Goal: Book appointment/travel/reservation

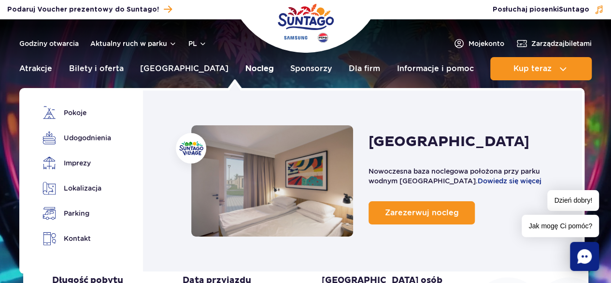
click at [245, 67] on link "Nocleg" at bounding box center [259, 68] width 29 height 23
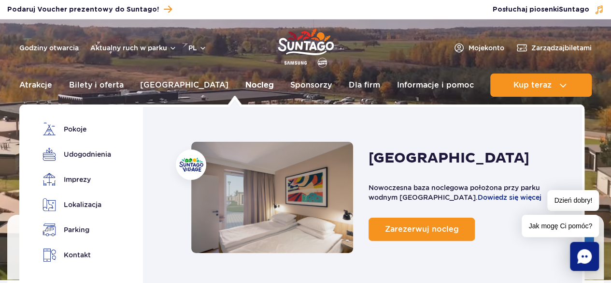
click at [245, 81] on link "Nocleg" at bounding box center [259, 84] width 29 height 23
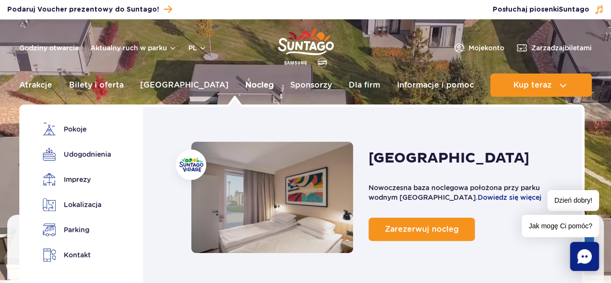
click at [245, 83] on link "Nocleg" at bounding box center [259, 84] width 29 height 23
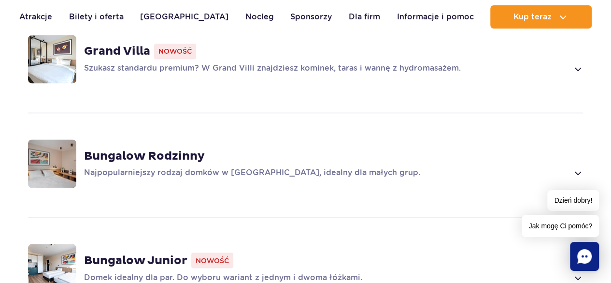
scroll to position [821, 0]
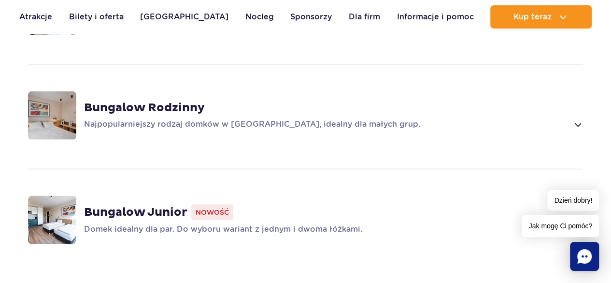
click at [125, 100] on strong "Bungalow Rodzinny" at bounding box center [144, 107] width 121 height 14
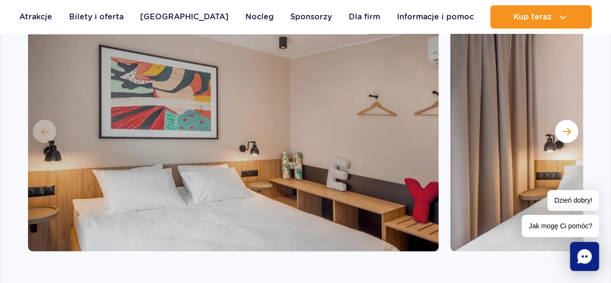
scroll to position [1018, 0]
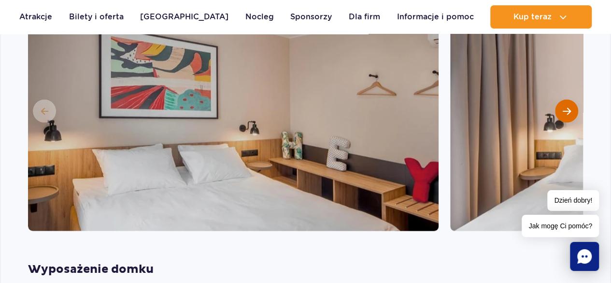
click at [564, 107] on span "Następny slajd" at bounding box center [567, 111] width 8 height 9
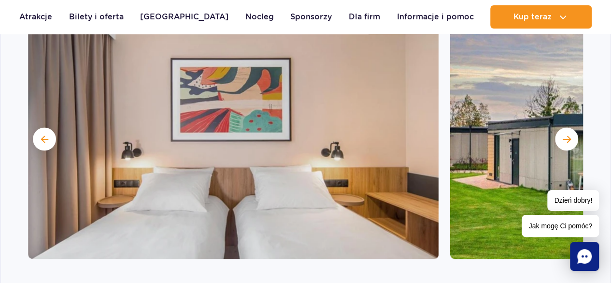
scroll to position [970, 0]
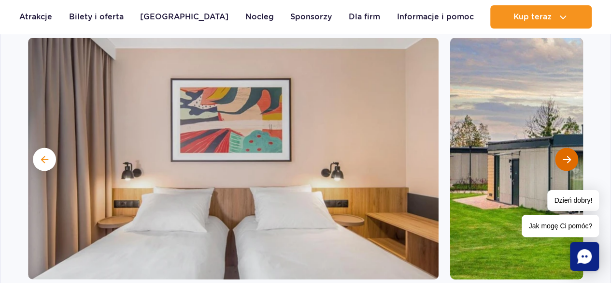
click at [568, 155] on span "Następny slajd" at bounding box center [567, 159] width 8 height 9
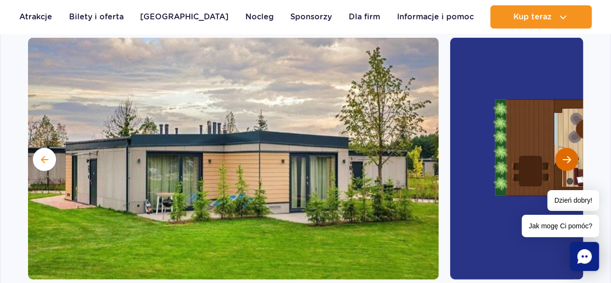
click at [566, 155] on span "Następny slajd" at bounding box center [567, 159] width 8 height 9
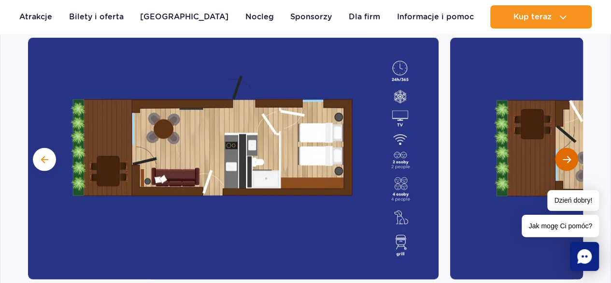
click at [563, 155] on span "Następny slajd" at bounding box center [567, 159] width 8 height 9
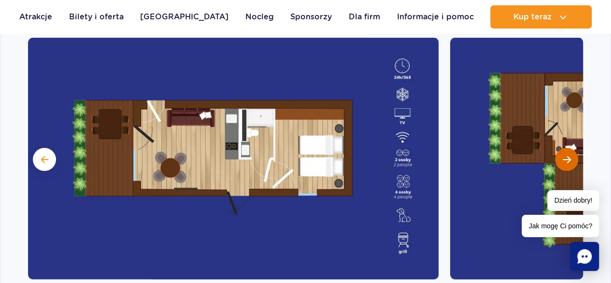
click at [565, 155] on span "Następny slajd" at bounding box center [567, 159] width 8 height 9
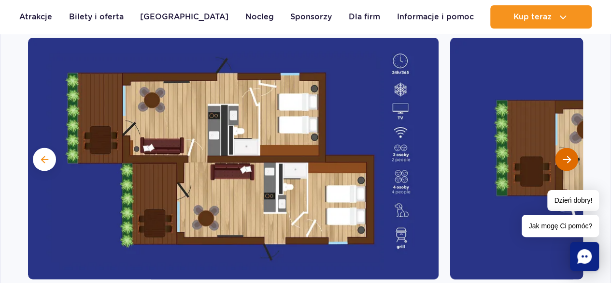
click at [565, 155] on span "Następny slajd" at bounding box center [567, 159] width 8 height 9
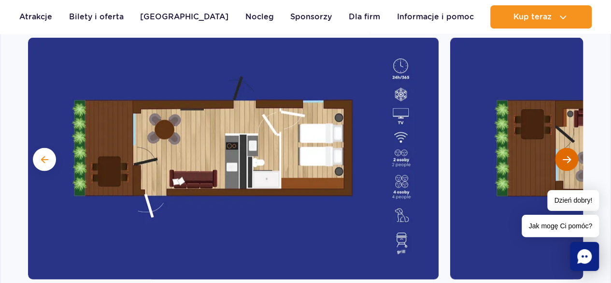
click at [565, 155] on span "Następny slajd" at bounding box center [567, 159] width 8 height 9
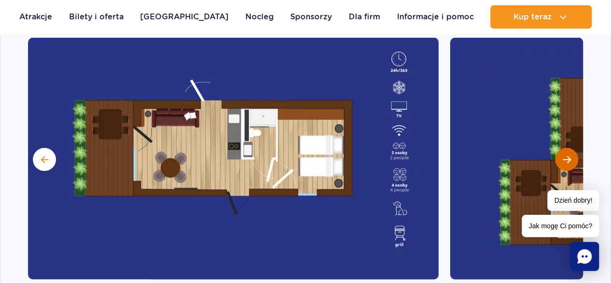
click at [565, 155] on span "Następny slajd" at bounding box center [567, 159] width 8 height 9
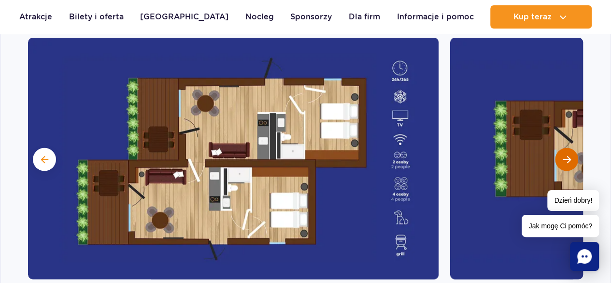
click at [565, 155] on span "Następny slajd" at bounding box center [567, 159] width 8 height 9
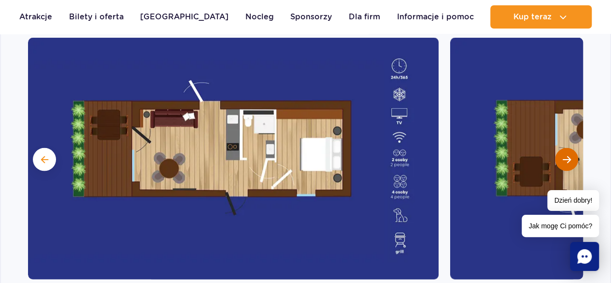
click at [565, 155] on span "Następny slajd" at bounding box center [567, 159] width 8 height 9
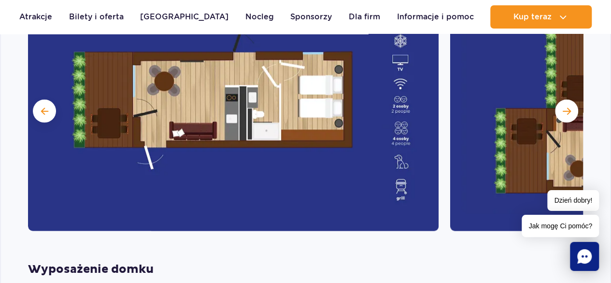
scroll to position [680, 0]
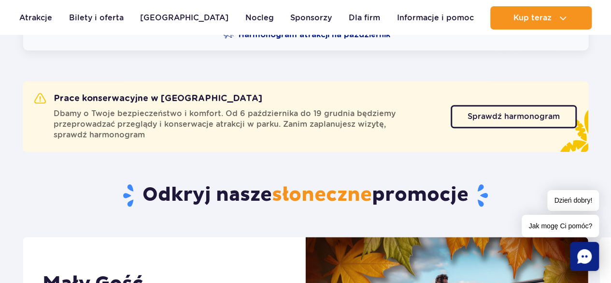
scroll to position [338, 0]
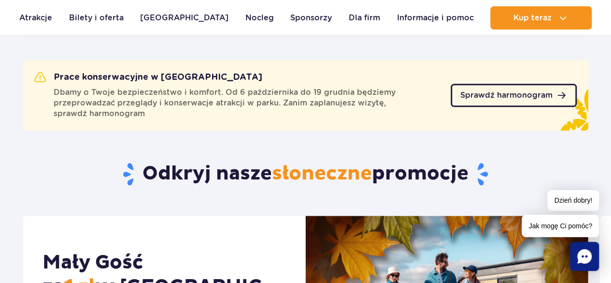
click at [497, 95] on span "Sprawdź harmonogram" at bounding box center [506, 95] width 92 height 8
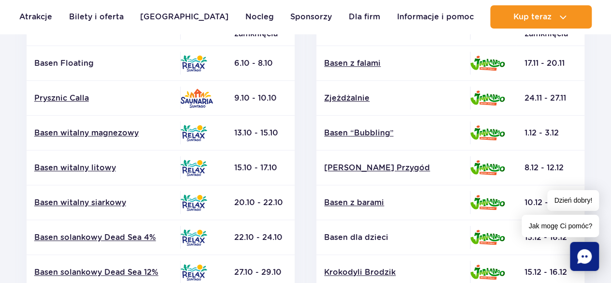
scroll to position [193, 0]
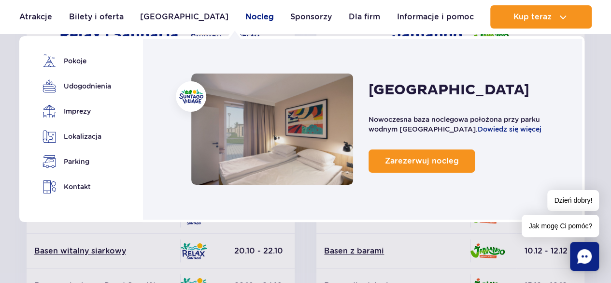
click at [245, 14] on link "Nocleg" at bounding box center [259, 16] width 29 height 23
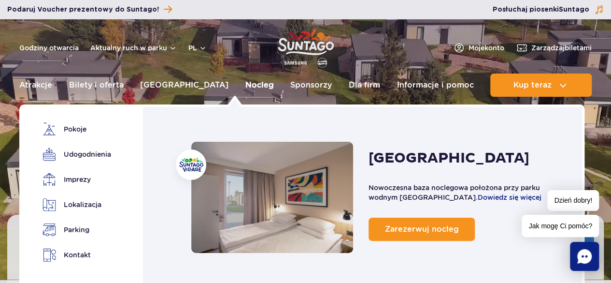
click at [245, 80] on link "Nocleg" at bounding box center [259, 84] width 29 height 23
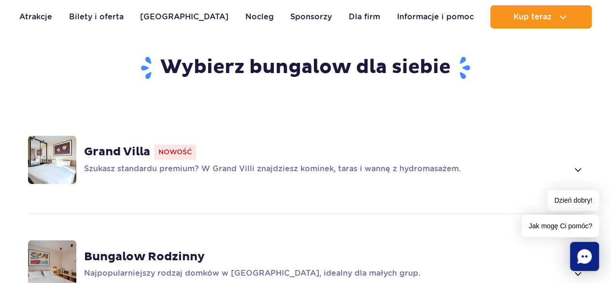
scroll to position [628, 0]
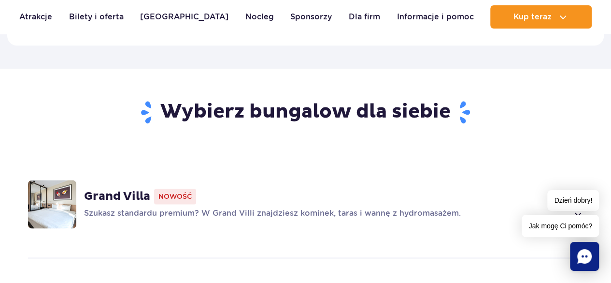
click at [99, 189] on strong "Grand Villa" at bounding box center [117, 196] width 66 height 14
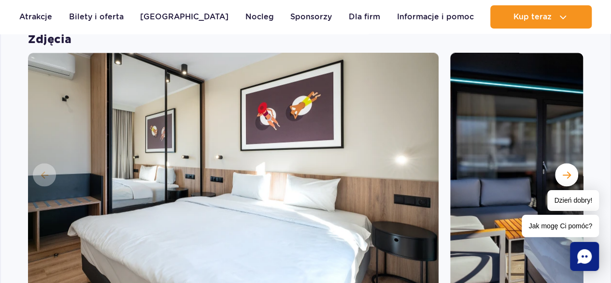
scroll to position [866, 0]
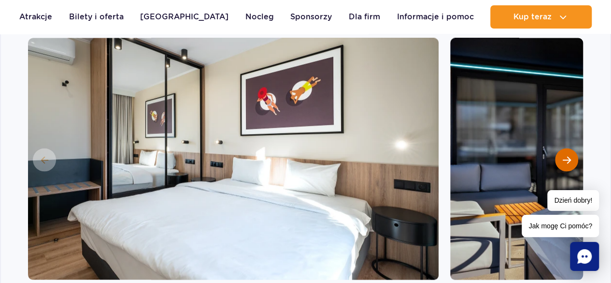
click at [568, 155] on span "Następny slajd" at bounding box center [567, 159] width 8 height 9
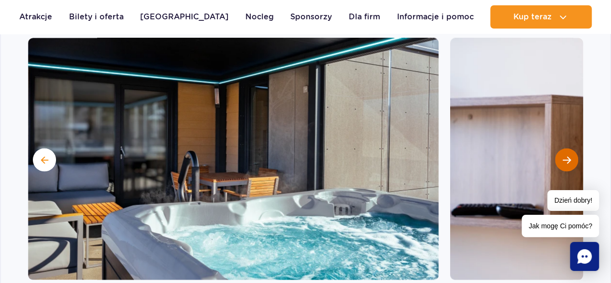
click at [566, 155] on span "Następny slajd" at bounding box center [567, 159] width 8 height 9
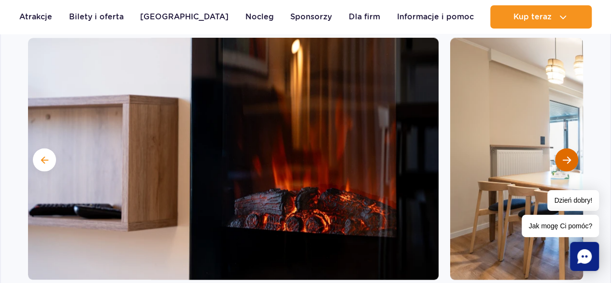
click at [566, 155] on span "Następny slajd" at bounding box center [567, 159] width 8 height 9
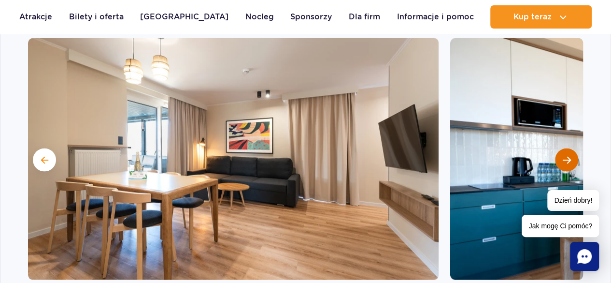
click at [566, 155] on span "Następny slajd" at bounding box center [567, 159] width 8 height 9
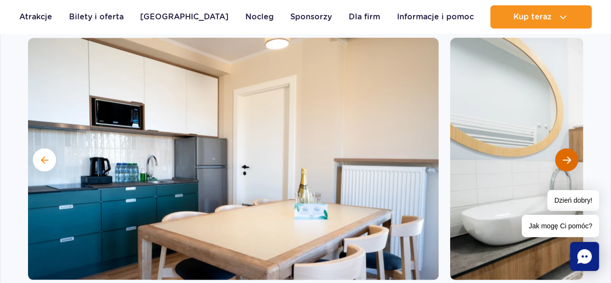
click at [566, 155] on span "Następny slajd" at bounding box center [567, 159] width 8 height 9
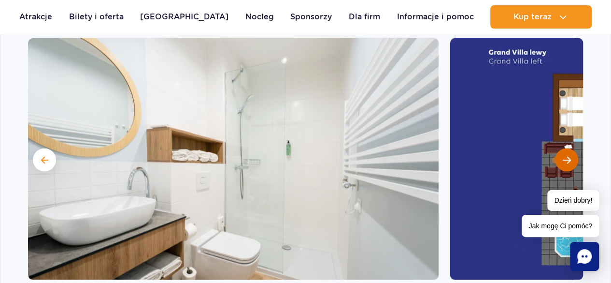
click at [566, 155] on span "Następny slajd" at bounding box center [567, 159] width 8 height 9
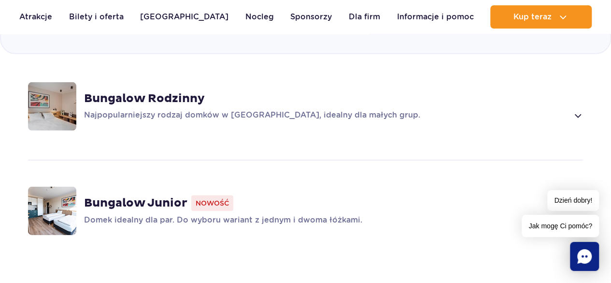
scroll to position [1301, 0]
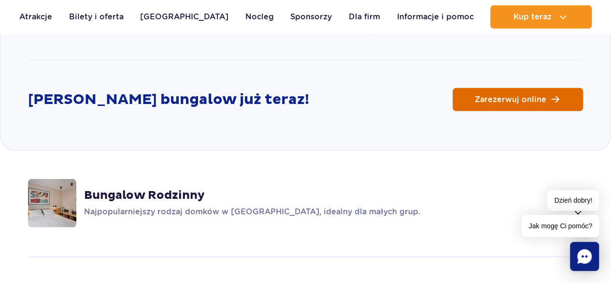
click at [512, 96] on span "Zarezerwuj online" at bounding box center [511, 100] width 72 height 8
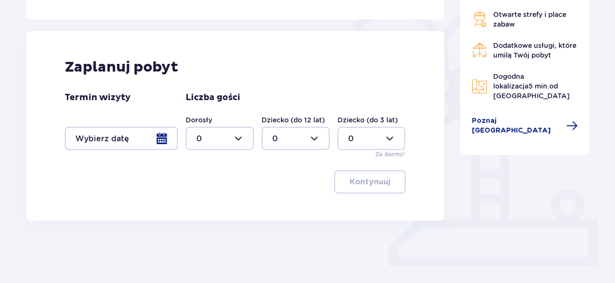
scroll to position [242, 0]
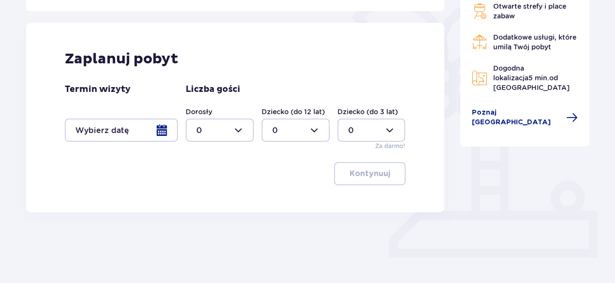
click at [164, 128] on div at bounding box center [121, 129] width 113 height 23
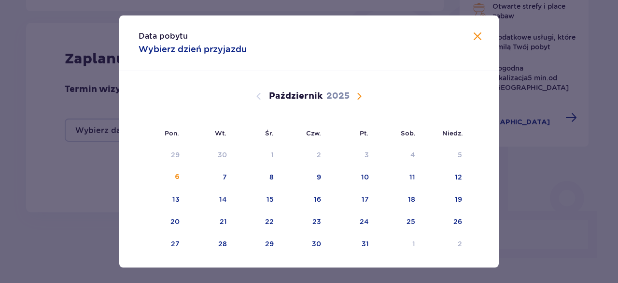
click at [358, 92] on span "Następny miesiąc" at bounding box center [360, 96] width 12 height 12
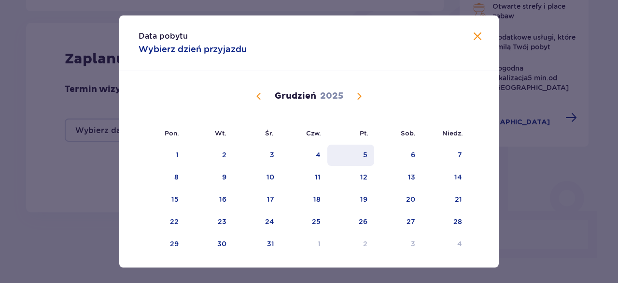
click at [361, 153] on div "5" at bounding box center [351, 154] width 47 height 21
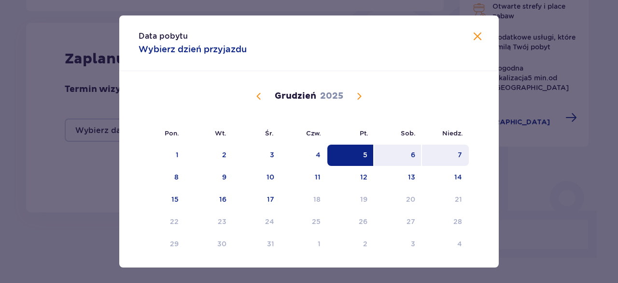
click at [452, 155] on div "7" at bounding box center [445, 154] width 47 height 21
type input "05.12.25 - 07.12.25"
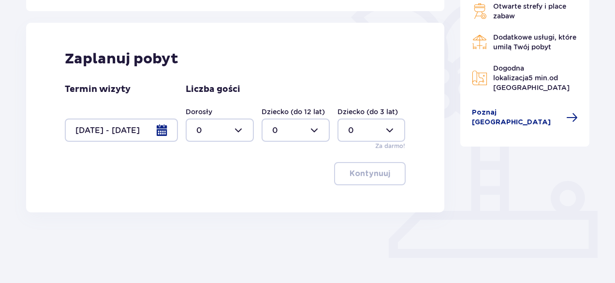
click at [240, 128] on div at bounding box center [220, 129] width 68 height 23
click at [205, 218] on div "3" at bounding box center [219, 220] width 47 height 11
click at [238, 130] on div at bounding box center [220, 129] width 68 height 23
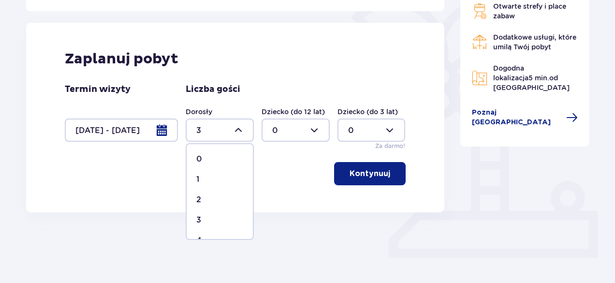
scroll to position [48, 0]
click at [208, 208] on div "5" at bounding box center [219, 212] width 47 height 11
type input "5"
click at [376, 169] on p "Kontynuuj" at bounding box center [369, 173] width 41 height 11
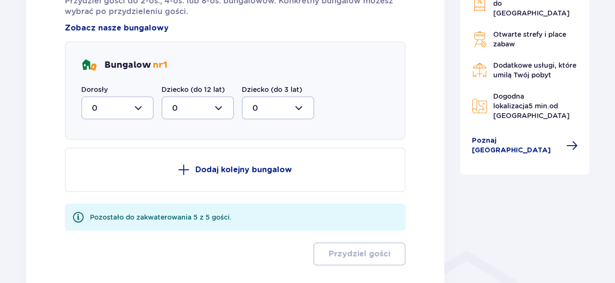
scroll to position [550, 0]
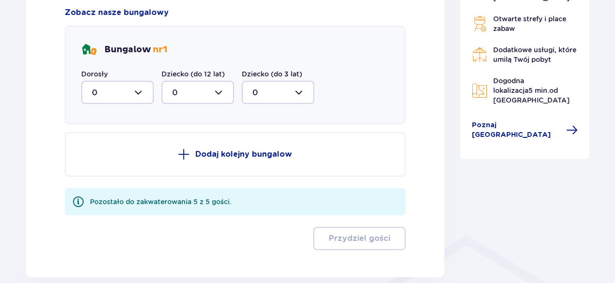
click at [138, 89] on div at bounding box center [117, 92] width 72 height 23
click at [112, 179] on div "3" at bounding box center [117, 182] width 51 height 11
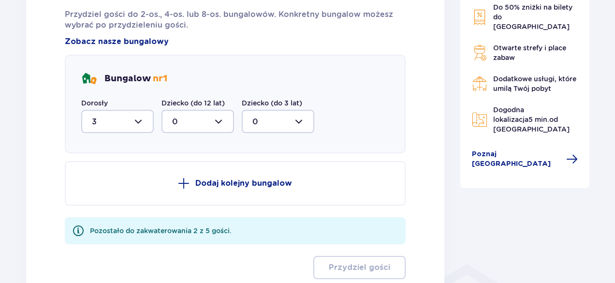
scroll to position [504, 0]
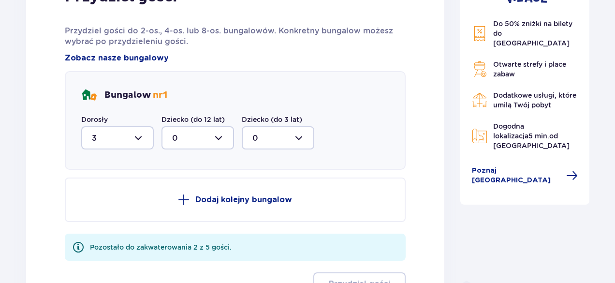
click at [134, 134] on div at bounding box center [117, 137] width 72 height 23
click at [106, 230] on div "5" at bounding box center [117, 232] width 51 height 11
type input "5"
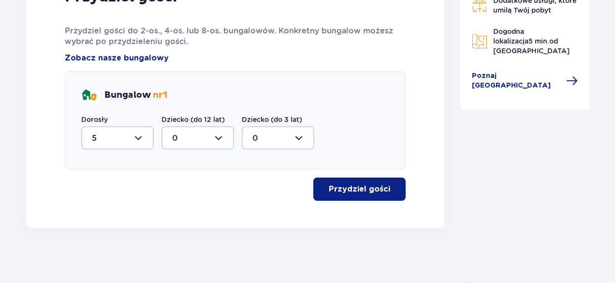
click at [359, 190] on p "Przydziel gości" at bounding box center [359, 189] width 61 height 11
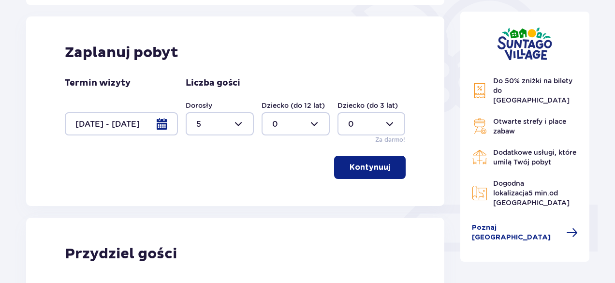
scroll to position [228, 0]
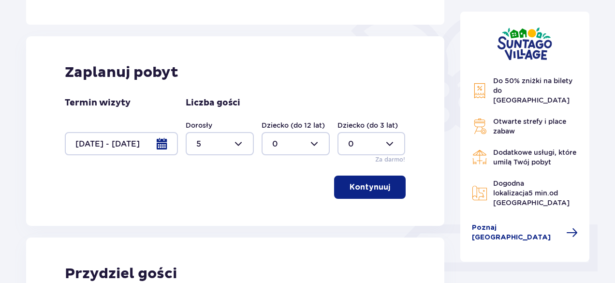
click at [160, 142] on div at bounding box center [121, 143] width 113 height 23
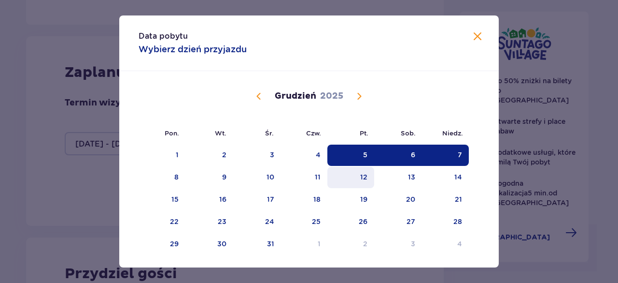
click at [356, 176] on div "12" at bounding box center [351, 177] width 47 height 21
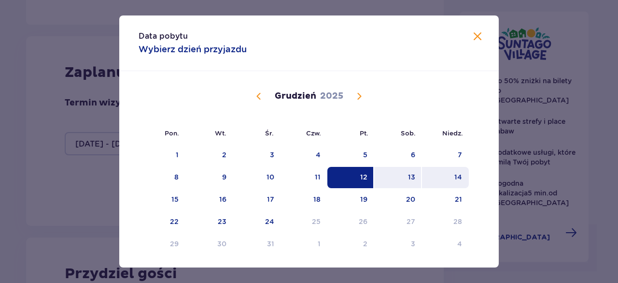
click at [444, 177] on div "14" at bounding box center [445, 177] width 47 height 21
type input "12.12.25 - 14.12.25"
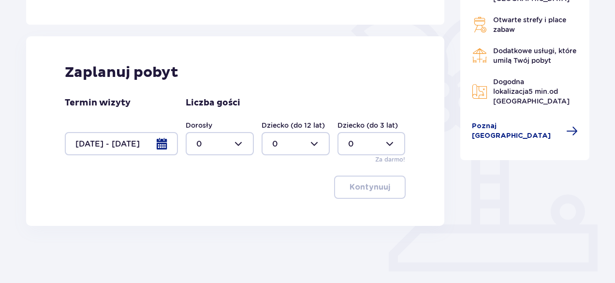
click at [242, 138] on div at bounding box center [220, 143] width 68 height 23
click at [199, 172] on p "5" at bounding box center [198, 177] width 5 height 11
type input "5"
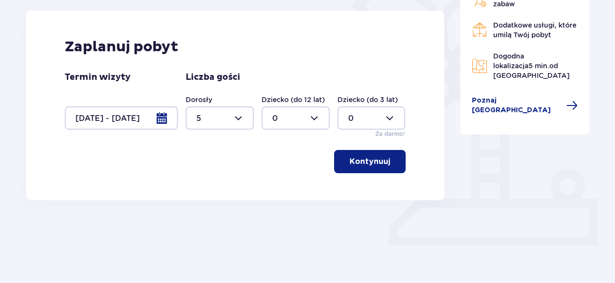
scroll to position [254, 0]
click at [350, 160] on p "Kontynuuj" at bounding box center [369, 161] width 41 height 11
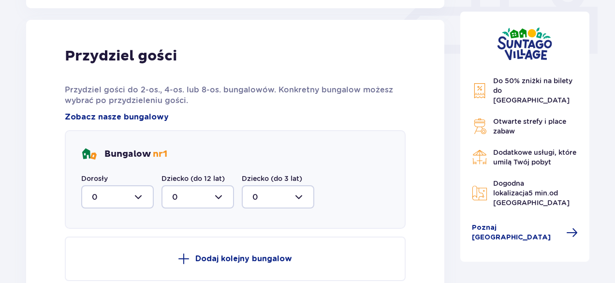
scroll to position [453, 0]
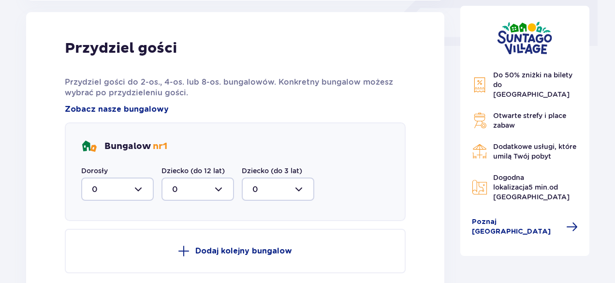
click at [137, 187] on div at bounding box center [117, 188] width 72 height 23
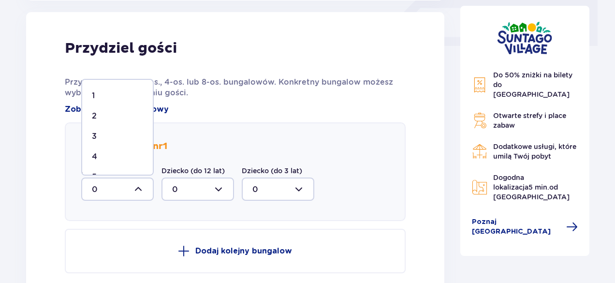
scroll to position [37, 0]
click at [117, 156] on div "5" at bounding box center [117, 159] width 51 height 11
type input "5"
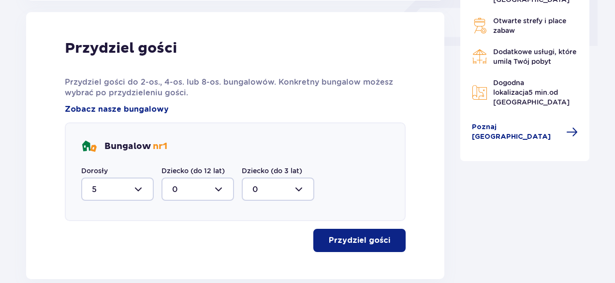
click at [352, 238] on p "Przydziel gości" at bounding box center [359, 240] width 61 height 11
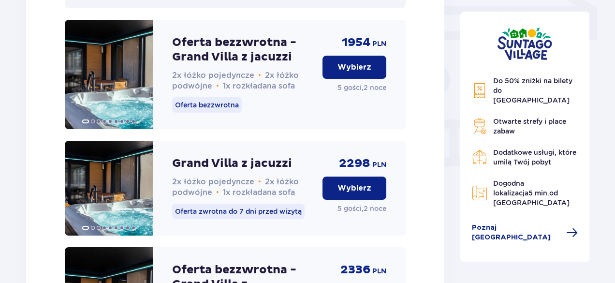
scroll to position [876, 0]
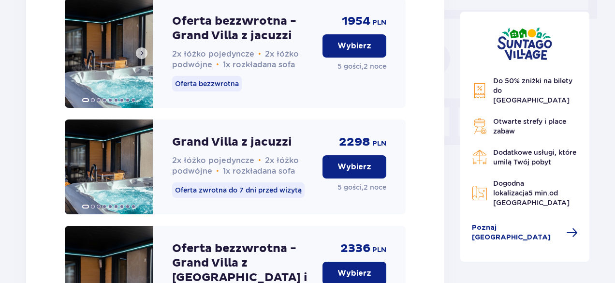
click at [141, 57] on span at bounding box center [142, 53] width 8 height 8
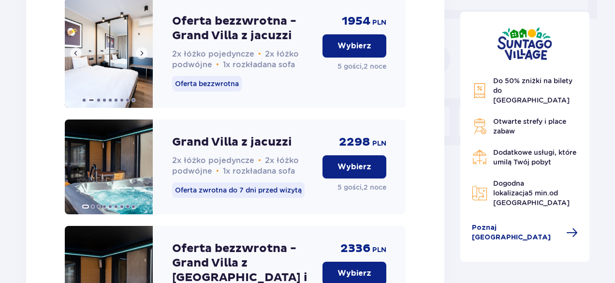
click at [141, 57] on span at bounding box center [142, 53] width 8 height 8
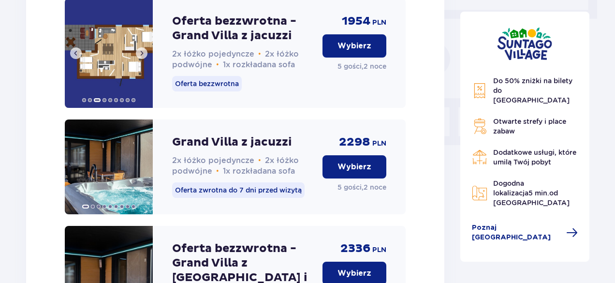
click at [141, 57] on span at bounding box center [142, 53] width 8 height 8
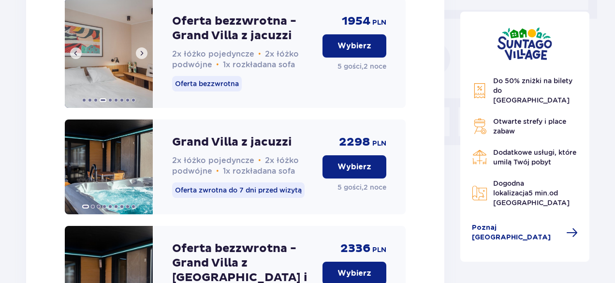
click at [141, 57] on span at bounding box center [142, 53] width 8 height 8
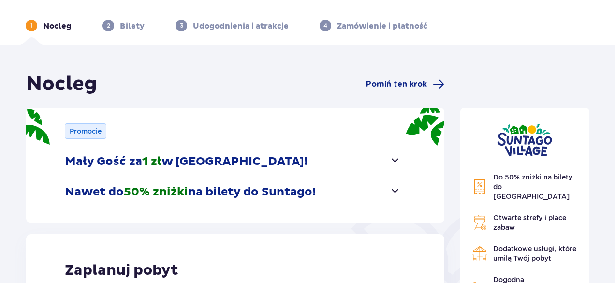
scroll to position [0, 0]
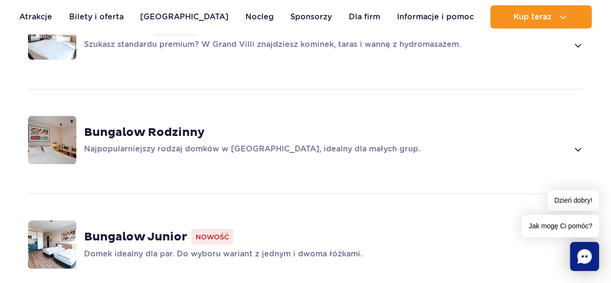
scroll to position [769, 0]
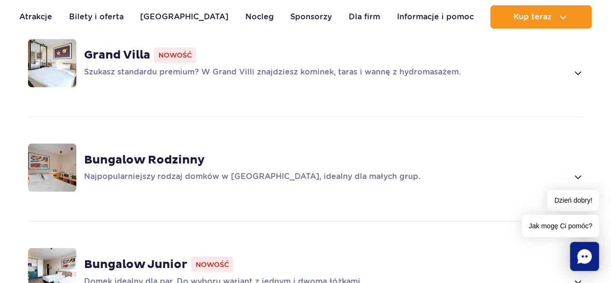
click at [129, 152] on div "Bungalow Rodzinny Najpopularniejszy rodzaj domków w [GEOGRAPHIC_DATA], idealny …" at bounding box center [333, 167] width 499 height 30
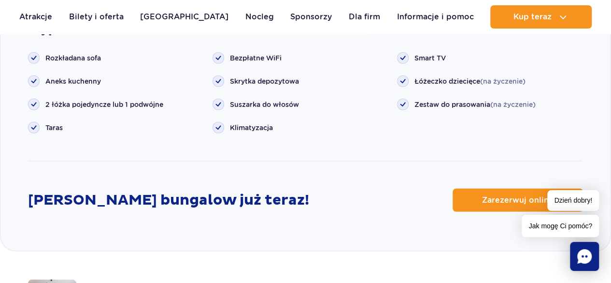
scroll to position [1259, 0]
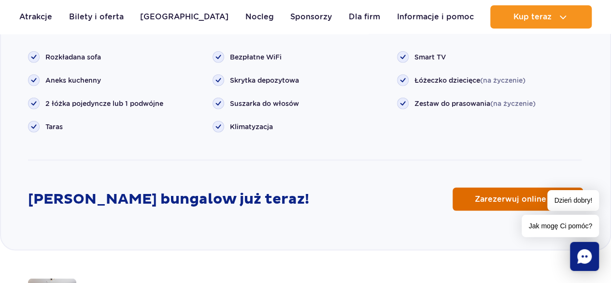
click at [512, 195] on span "Zarezerwuj online" at bounding box center [511, 199] width 72 height 8
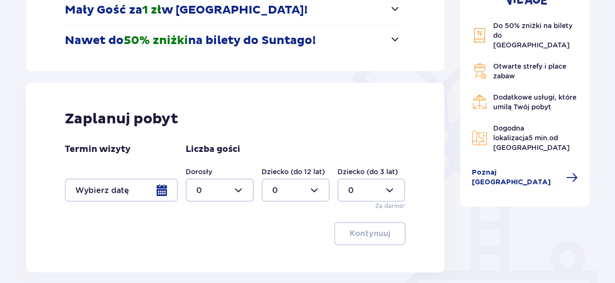
scroll to position [193, 0]
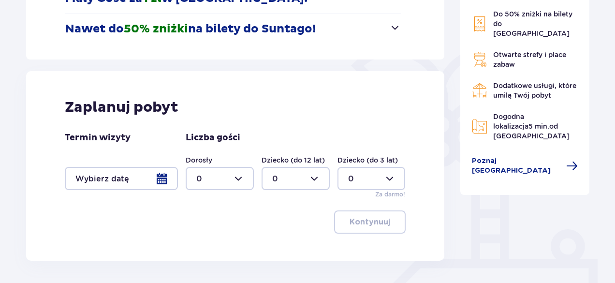
click at [158, 175] on div at bounding box center [121, 178] width 113 height 23
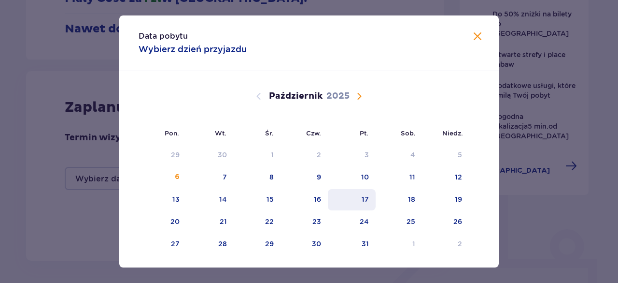
click at [366, 200] on div "17" at bounding box center [365, 199] width 7 height 10
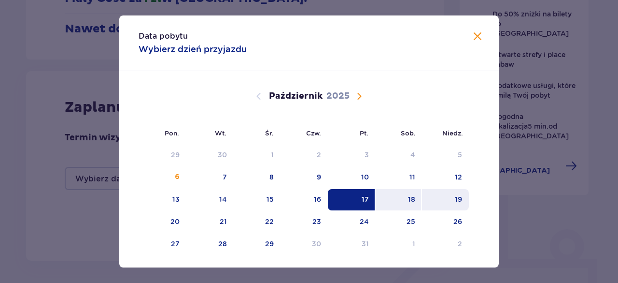
click at [448, 200] on div "19" at bounding box center [445, 199] width 47 height 21
type input "17.10.25 - 19.10.25"
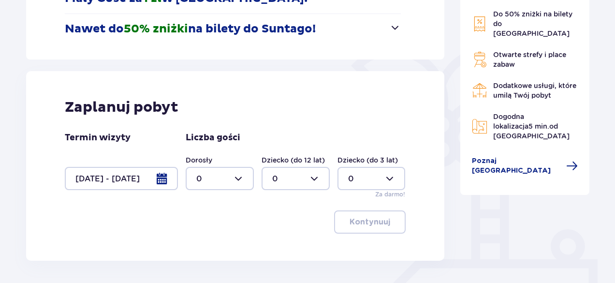
click at [241, 176] on div at bounding box center [220, 178] width 68 height 23
click at [209, 133] on div "5" at bounding box center [219, 136] width 47 height 11
type input "5"
click at [359, 223] on p "Kontynuuj" at bounding box center [369, 221] width 41 height 11
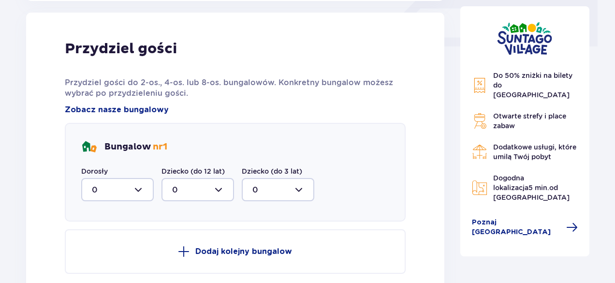
scroll to position [453, 0]
click at [137, 186] on div at bounding box center [117, 188] width 72 height 23
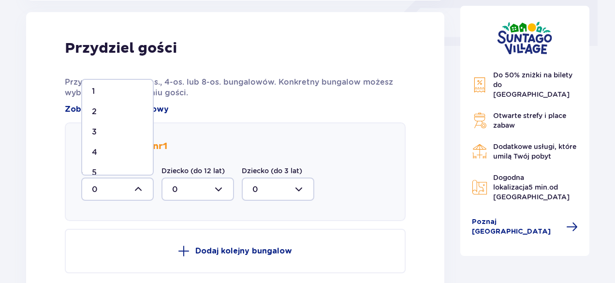
scroll to position [37, 0]
click at [121, 154] on div "5" at bounding box center [117, 159] width 51 height 11
type input "5"
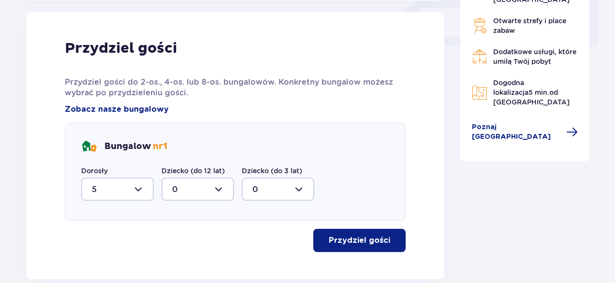
click at [333, 237] on p "Przydziel gości" at bounding box center [359, 240] width 61 height 11
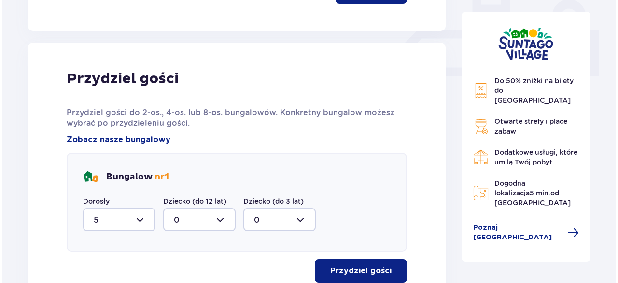
scroll to position [276, 0]
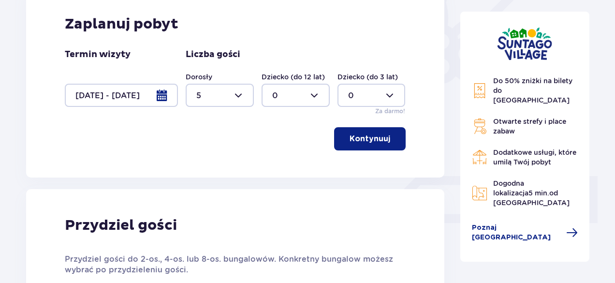
click at [160, 91] on div at bounding box center [121, 95] width 113 height 23
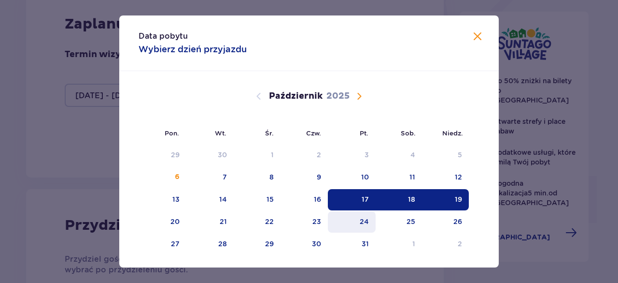
click at [360, 219] on div "24" at bounding box center [364, 221] width 9 height 10
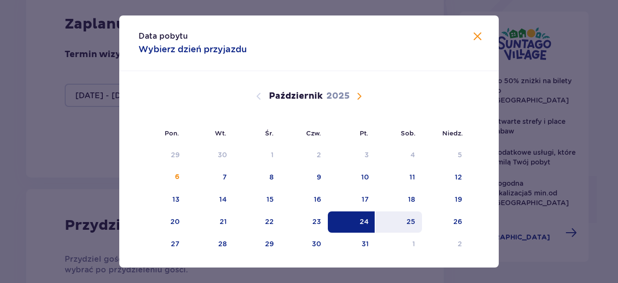
click at [407, 220] on div "25" at bounding box center [411, 221] width 9 height 10
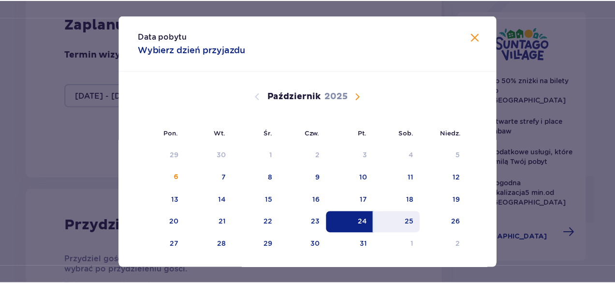
scroll to position [254, 0]
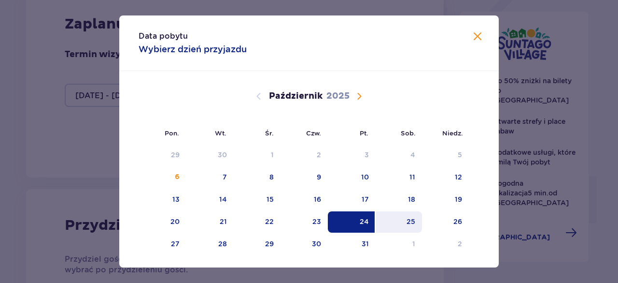
type input "24.10.25 - 25.10.25"
type input "0"
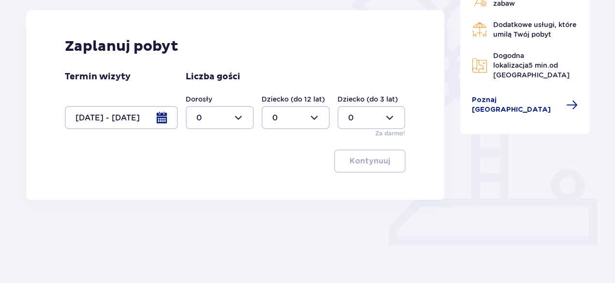
click at [451, 223] on div "Nocleg Pomiń ten krok Promocje Mały Gość za 1 zł w Suntago Village! Noc za złot…" at bounding box center [235, 49] width 434 height 403
click at [155, 113] on div at bounding box center [121, 117] width 113 height 23
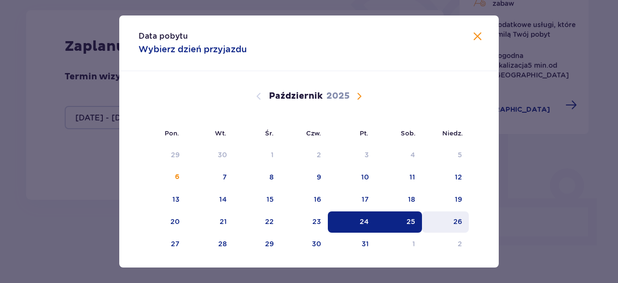
click at [462, 222] on div "26" at bounding box center [445, 221] width 47 height 21
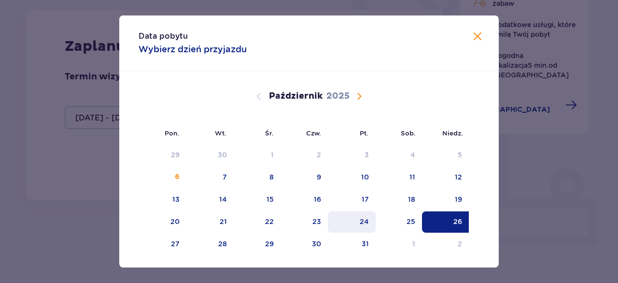
click at [369, 219] on div "24" at bounding box center [352, 221] width 48 height 21
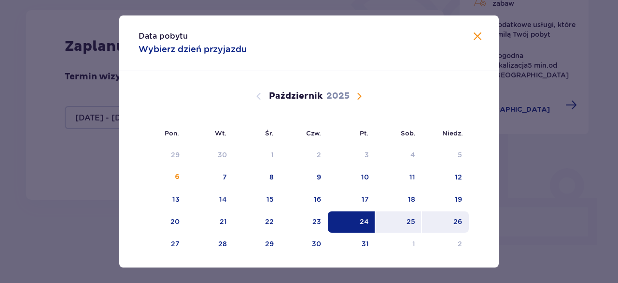
click at [446, 217] on div "26" at bounding box center [445, 221] width 47 height 21
type input "24.10.25 - 26.10.25"
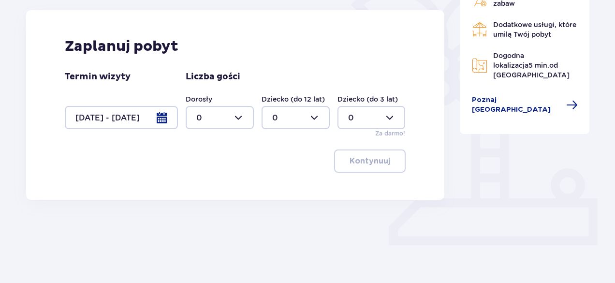
click at [240, 114] on div at bounding box center [220, 117] width 68 height 23
click at [195, 194] on span "5" at bounding box center [219, 199] width 66 height 20
type input "5"
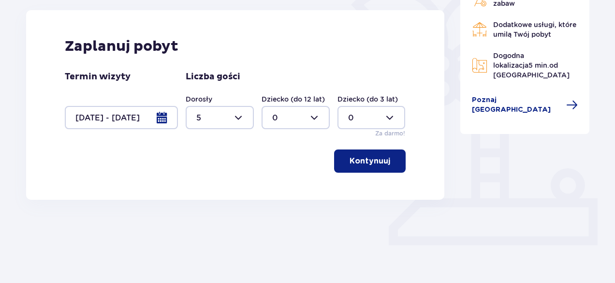
click at [367, 154] on button "Kontynuuj" at bounding box center [370, 160] width 72 height 23
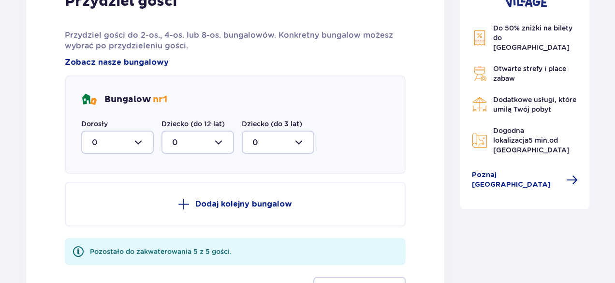
scroll to position [502, 0]
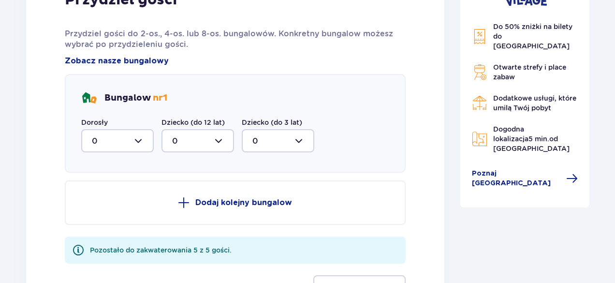
click at [138, 137] on div at bounding box center [117, 140] width 72 height 23
click at [100, 234] on div "5" at bounding box center [117, 234] width 51 height 11
type input "5"
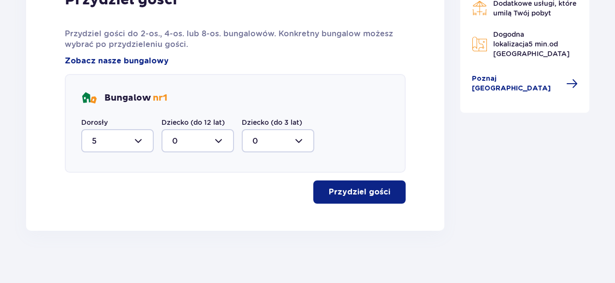
click at [346, 191] on p "Przydziel gości" at bounding box center [359, 191] width 61 height 11
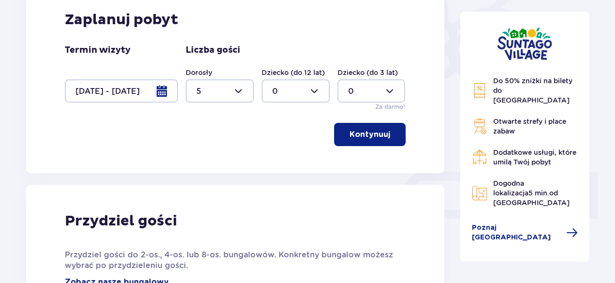
scroll to position [228, 0]
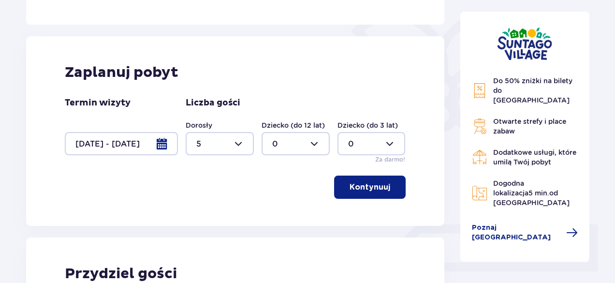
click at [159, 141] on div at bounding box center [121, 143] width 113 height 23
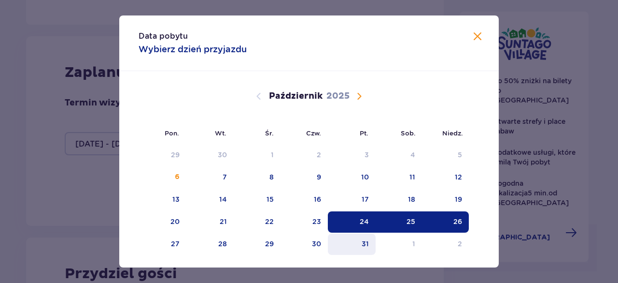
click at [359, 243] on div "31" at bounding box center [352, 243] width 48 height 21
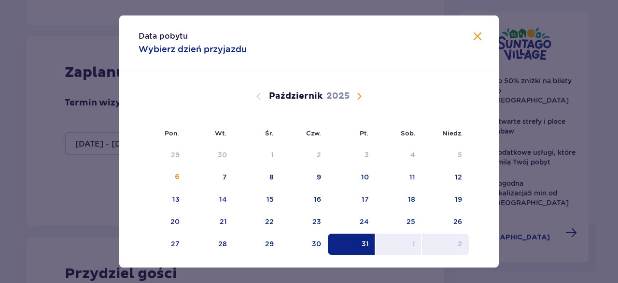
click at [464, 242] on div "2" at bounding box center [445, 243] width 47 height 21
type input "31.10.25 - 02.11.25"
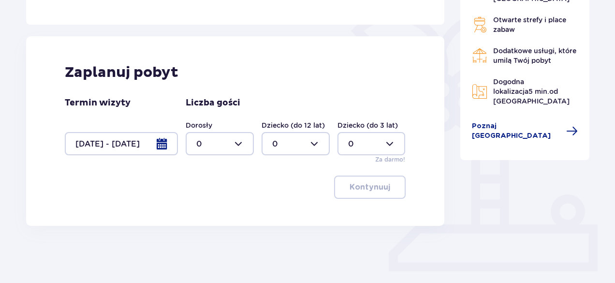
click at [236, 141] on div at bounding box center [220, 143] width 68 height 23
click at [205, 222] on div "5" at bounding box center [219, 225] width 47 height 11
type input "5"
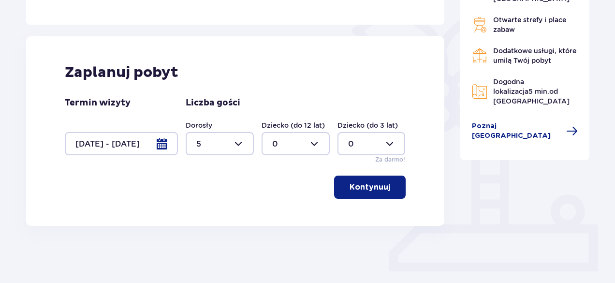
click at [366, 182] on p "Kontynuuj" at bounding box center [369, 187] width 41 height 11
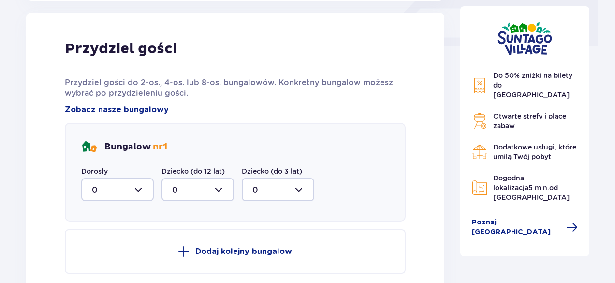
scroll to position [453, 0]
click at [134, 188] on div at bounding box center [117, 188] width 72 height 23
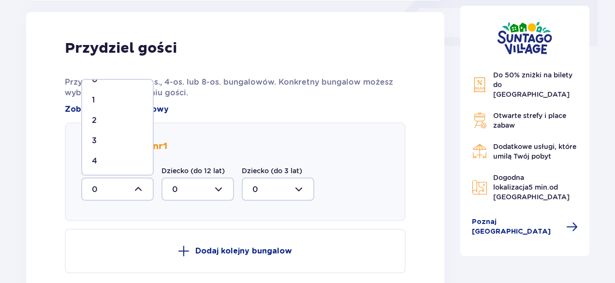
scroll to position [37, 0]
click at [100, 157] on div "5" at bounding box center [117, 159] width 51 height 11
type input "5"
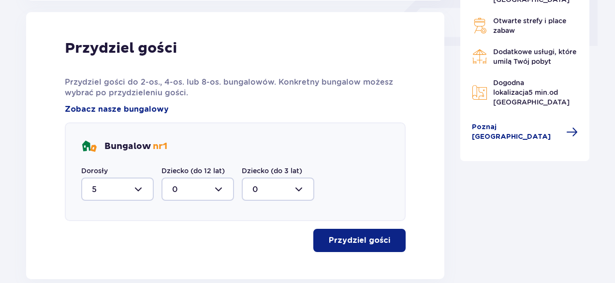
click at [344, 240] on p "Przydziel gości" at bounding box center [359, 240] width 61 height 11
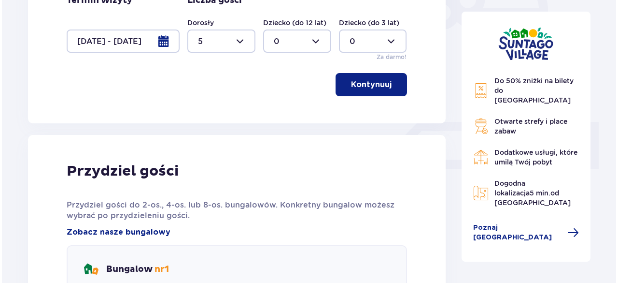
scroll to position [276, 0]
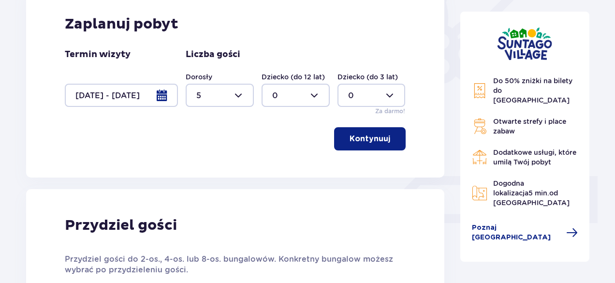
click at [161, 91] on div at bounding box center [121, 95] width 113 height 23
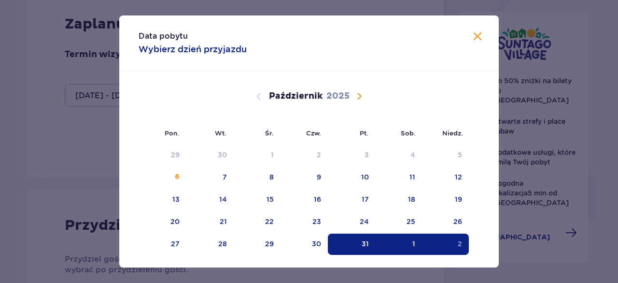
click at [359, 94] on span "Następny miesiąc" at bounding box center [360, 96] width 12 height 12
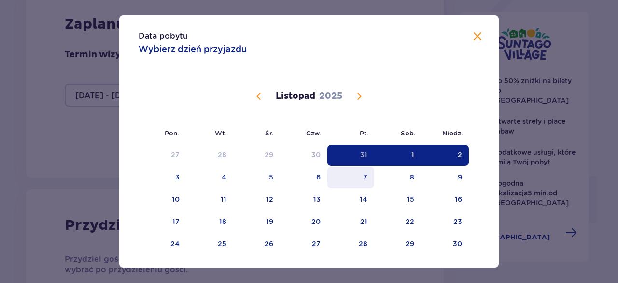
click at [363, 172] on div "7" at bounding box center [351, 177] width 47 height 21
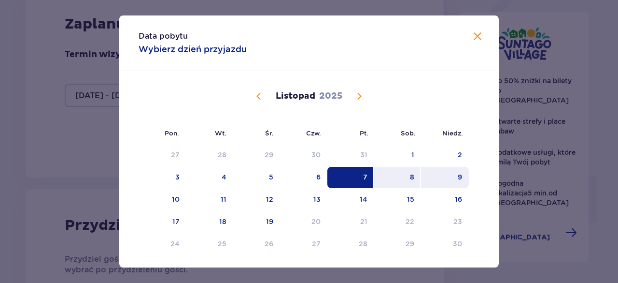
click at [458, 175] on div "9" at bounding box center [460, 177] width 4 height 10
type input "07.11.25 - 09.11.25"
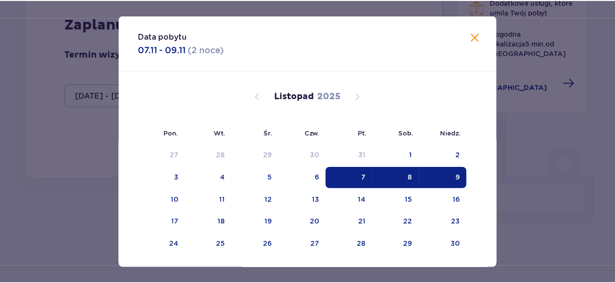
scroll to position [254, 0]
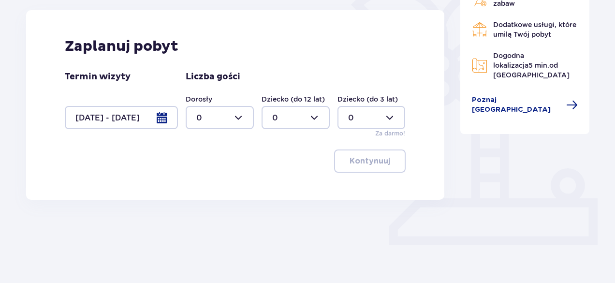
click at [237, 114] on div at bounding box center [220, 117] width 68 height 23
click at [204, 151] on div "5" at bounding box center [219, 151] width 47 height 11
type input "5"
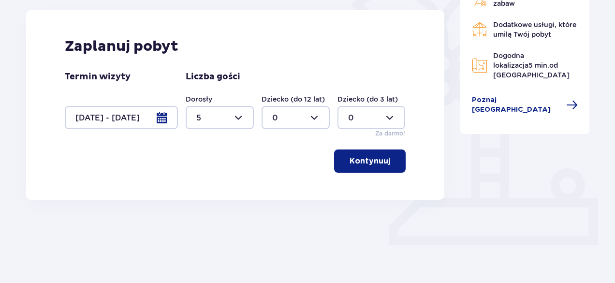
click at [371, 162] on p "Kontynuuj" at bounding box center [369, 161] width 41 height 11
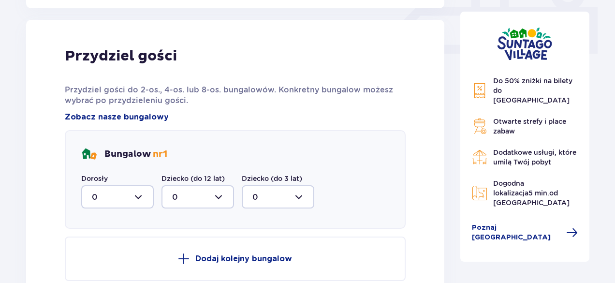
scroll to position [453, 0]
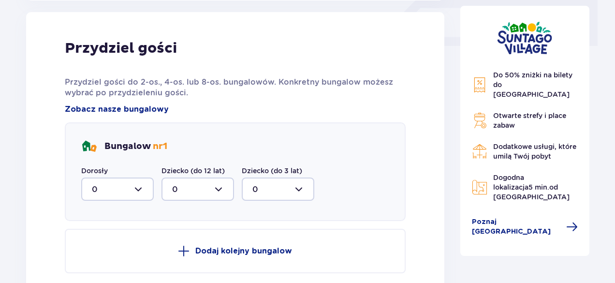
click at [133, 187] on div at bounding box center [117, 188] width 72 height 23
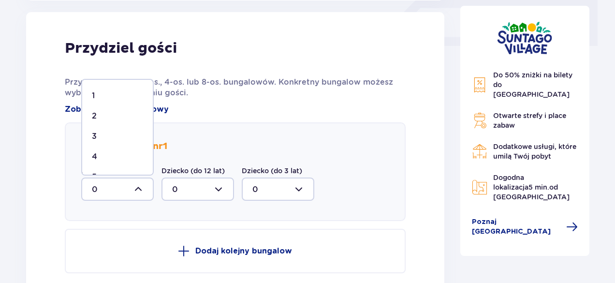
scroll to position [37, 0]
click at [102, 157] on div "5" at bounding box center [117, 159] width 51 height 11
type input "5"
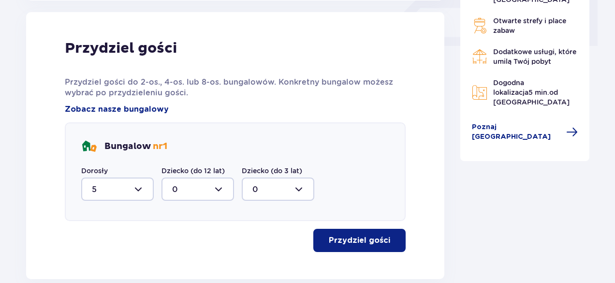
click at [350, 238] on p "Przydziel gości" at bounding box center [359, 240] width 61 height 11
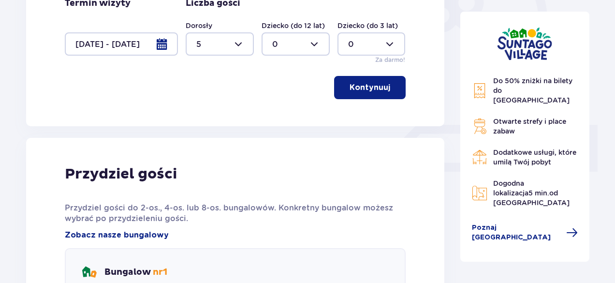
scroll to position [228, 0]
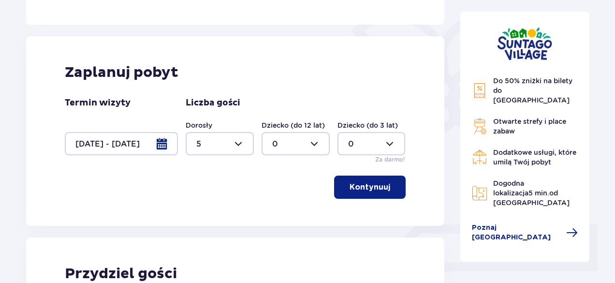
click at [158, 140] on div at bounding box center [121, 143] width 113 height 23
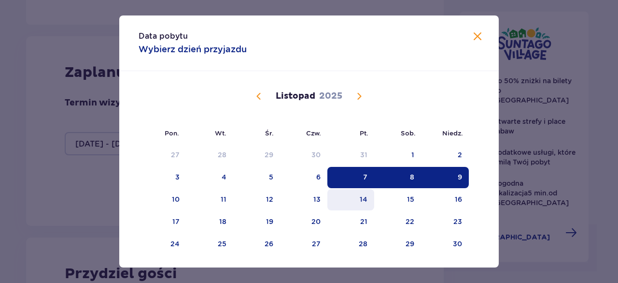
click at [360, 201] on div "14" at bounding box center [364, 199] width 8 height 10
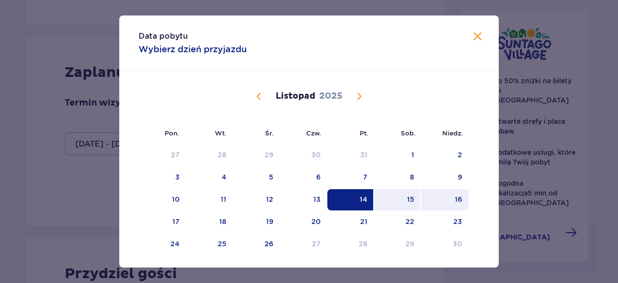
click at [457, 198] on div "16" at bounding box center [458, 199] width 7 height 10
type input "14.11.25 - 16.11.25"
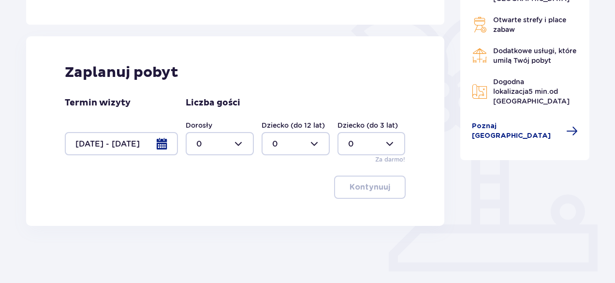
click at [236, 140] on div at bounding box center [220, 143] width 68 height 23
click at [202, 177] on div "5" at bounding box center [219, 177] width 47 height 11
type input "5"
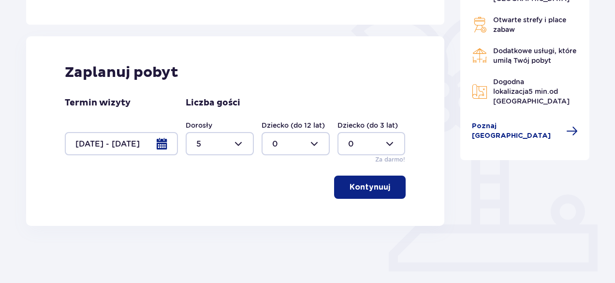
click at [372, 186] on p "Kontynuuj" at bounding box center [369, 187] width 41 height 11
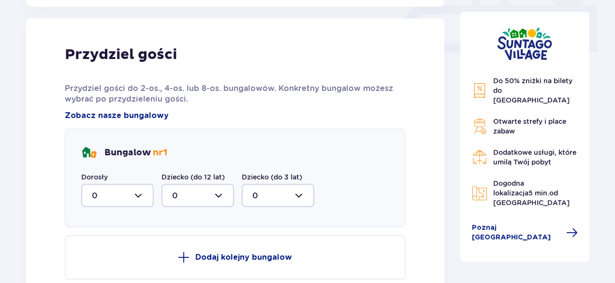
scroll to position [453, 0]
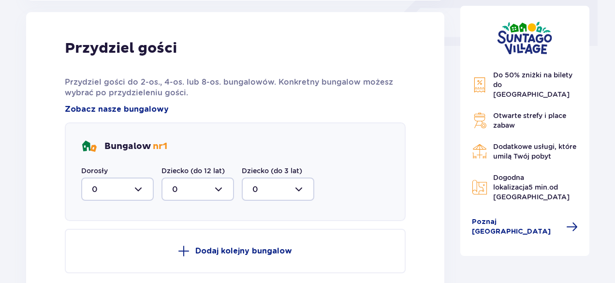
click at [141, 186] on div at bounding box center [117, 188] width 72 height 23
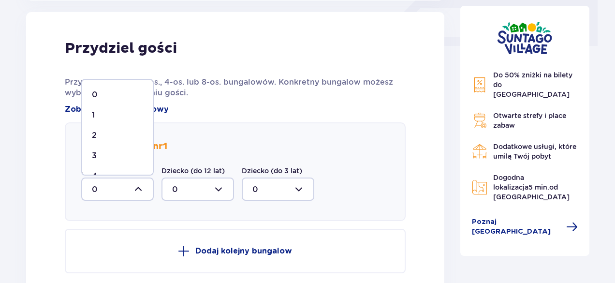
scroll to position [37, 0]
click at [94, 159] on p "5" at bounding box center [94, 159] width 5 height 11
type input "5"
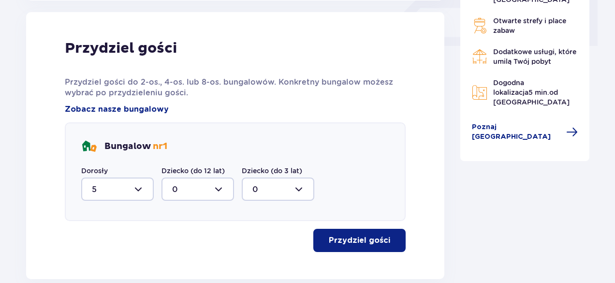
click at [349, 239] on p "Przydziel gości" at bounding box center [359, 240] width 61 height 11
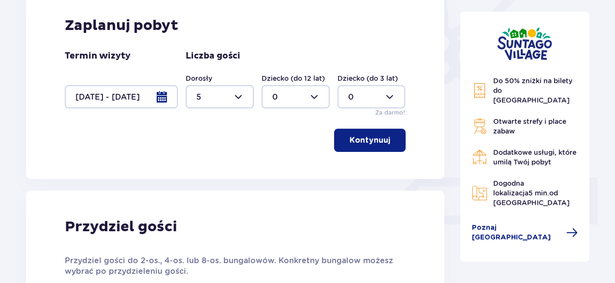
scroll to position [228, 0]
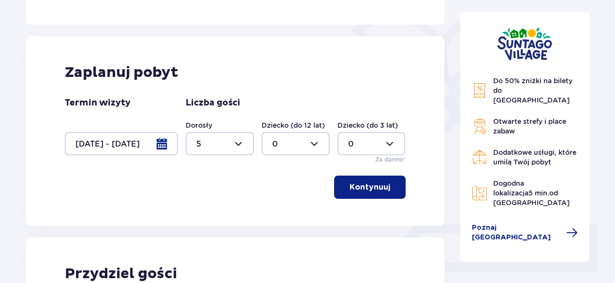
click at [159, 140] on div at bounding box center [121, 143] width 113 height 23
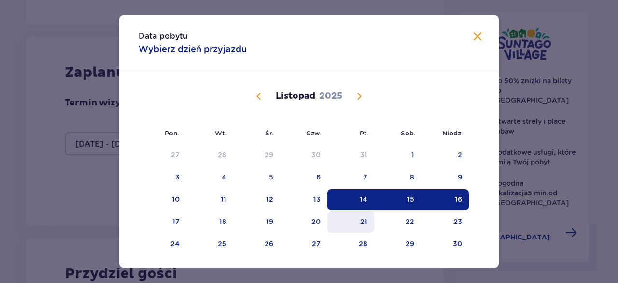
click at [358, 223] on div "21" at bounding box center [351, 221] width 47 height 21
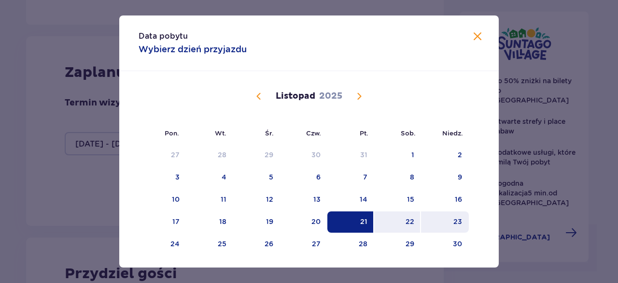
click at [459, 230] on div "23" at bounding box center [445, 221] width 48 height 21
type input "21.11.25 - 23.11.25"
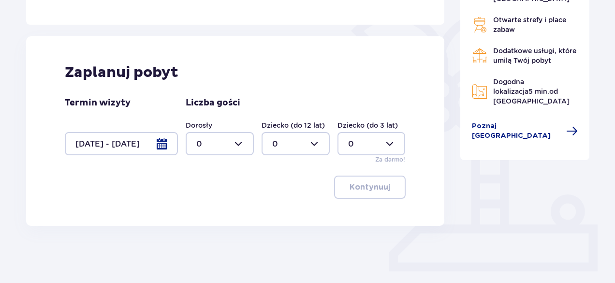
click at [245, 140] on div at bounding box center [220, 143] width 68 height 23
click at [209, 222] on div "5" at bounding box center [219, 225] width 47 height 11
type input "5"
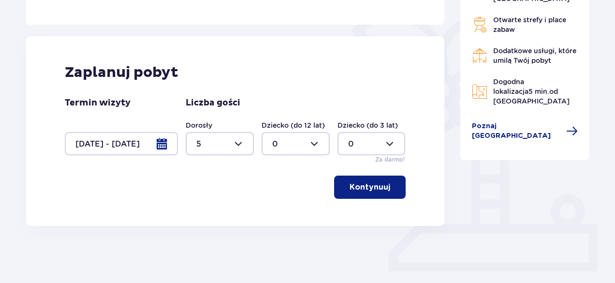
click at [382, 190] on p "Kontynuuj" at bounding box center [369, 187] width 41 height 11
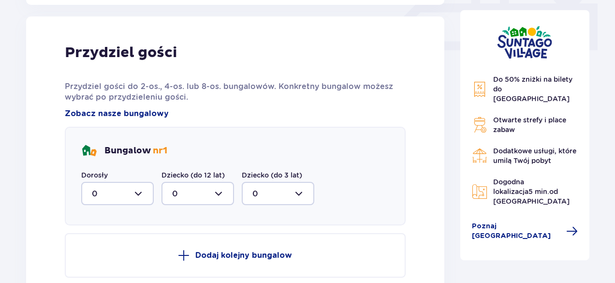
scroll to position [453, 0]
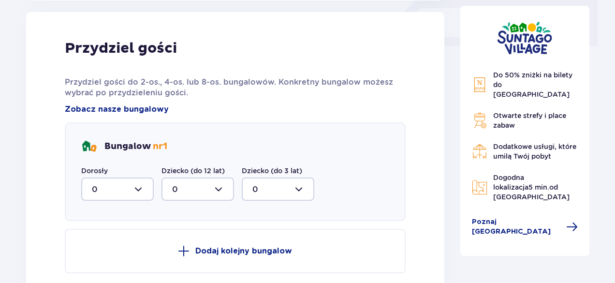
click at [136, 187] on div at bounding box center [117, 188] width 72 height 23
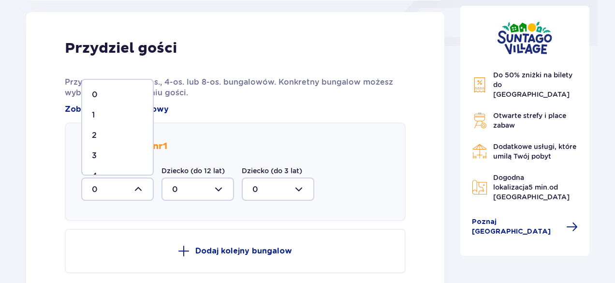
scroll to position [37, 0]
click at [105, 158] on div "5" at bounding box center [117, 159] width 51 height 11
type input "5"
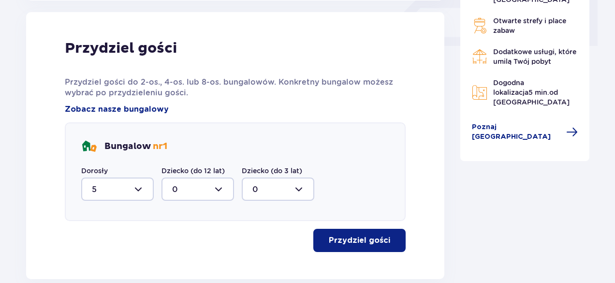
click at [337, 237] on p "Przydziel gości" at bounding box center [359, 240] width 61 height 11
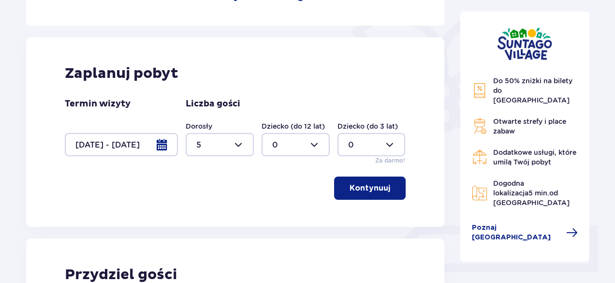
scroll to position [242, 0]
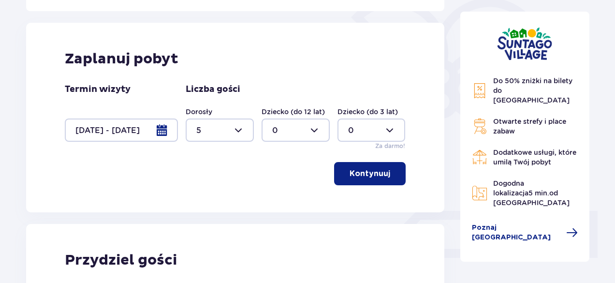
click at [159, 126] on div at bounding box center [121, 129] width 113 height 23
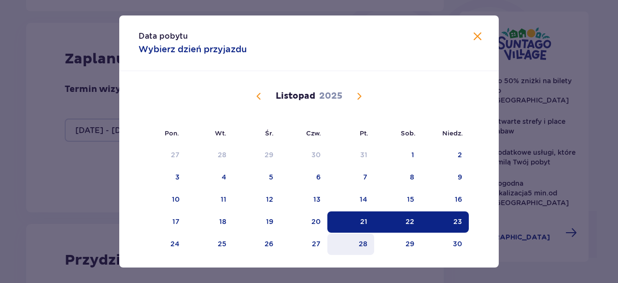
click at [362, 247] on div "28" at bounding box center [363, 244] width 9 height 10
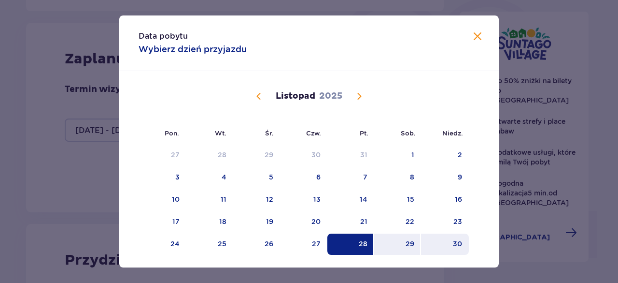
click at [457, 248] on div "30" at bounding box center [445, 243] width 48 height 21
type input "28.11.25 - 30.11.25"
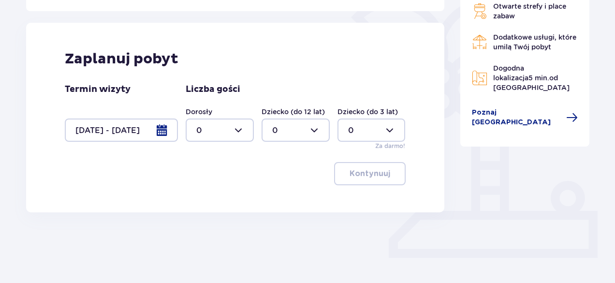
click at [239, 130] on div at bounding box center [220, 129] width 68 height 23
click at [201, 211] on div "5" at bounding box center [219, 212] width 47 height 11
type input "5"
click at [374, 180] on button "Kontynuuj" at bounding box center [370, 173] width 72 height 23
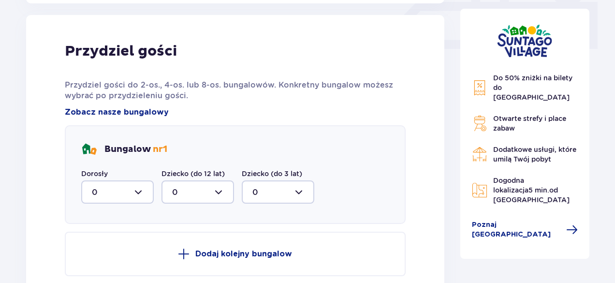
scroll to position [453, 0]
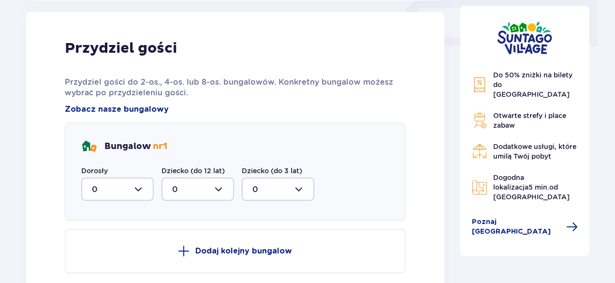
click at [139, 189] on div at bounding box center [117, 188] width 72 height 23
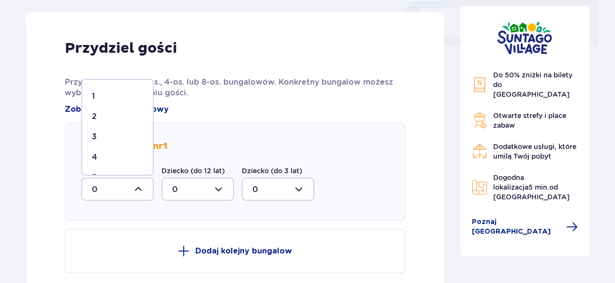
scroll to position [37, 0]
click at [104, 160] on div "5" at bounding box center [117, 159] width 51 height 11
type input "5"
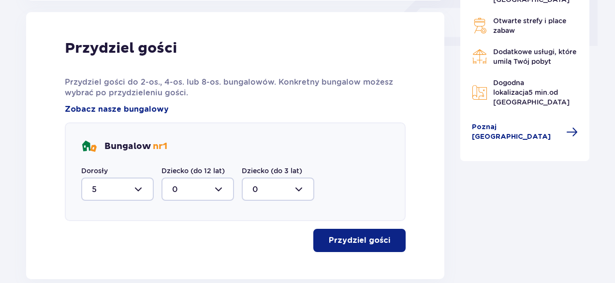
click at [369, 241] on p "Przydziel gości" at bounding box center [359, 240] width 61 height 11
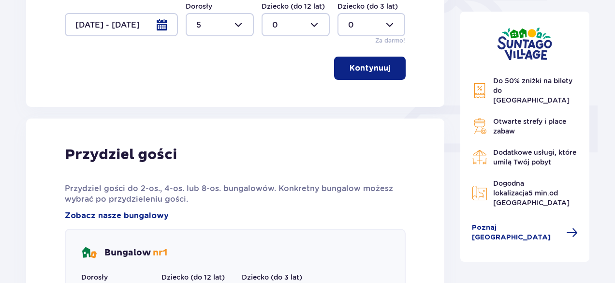
scroll to position [228, 0]
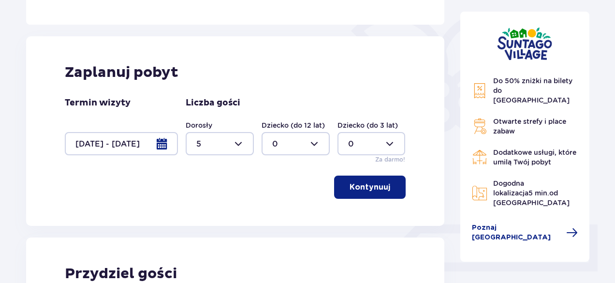
click at [159, 140] on div at bounding box center [121, 143] width 113 height 23
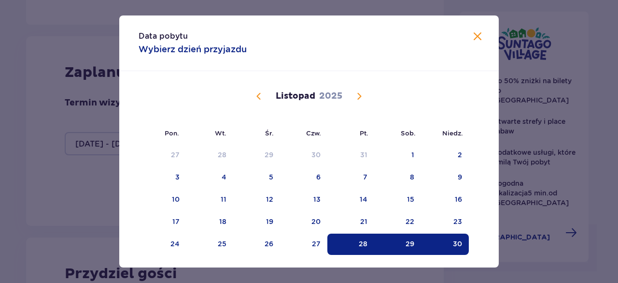
click at [361, 95] on span "Następny miesiąc" at bounding box center [360, 96] width 12 height 12
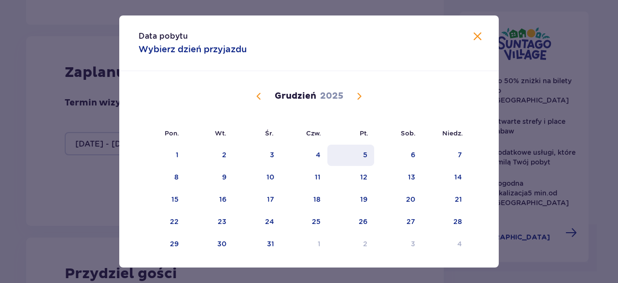
click at [363, 157] on div "5" at bounding box center [365, 155] width 4 height 10
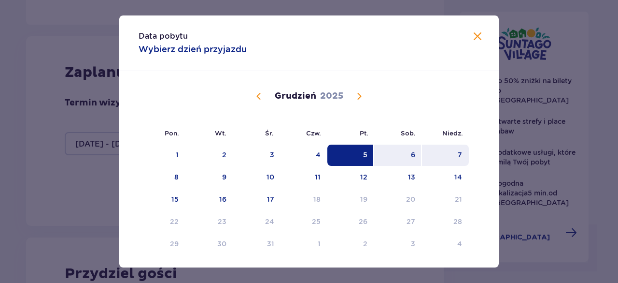
click at [458, 155] on div "7" at bounding box center [460, 155] width 4 height 10
type input "05.12.25 - 07.12.25"
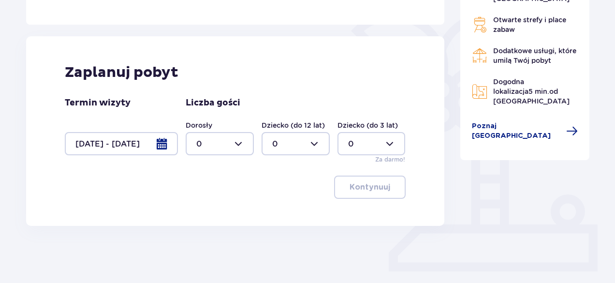
click at [238, 143] on div at bounding box center [220, 143] width 68 height 23
click at [202, 225] on div "5" at bounding box center [219, 225] width 47 height 11
type input "5"
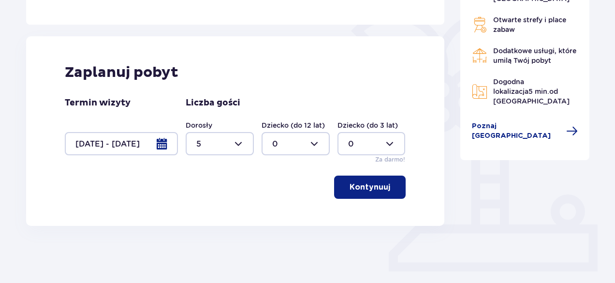
click at [359, 179] on button "Kontynuuj" at bounding box center [370, 186] width 72 height 23
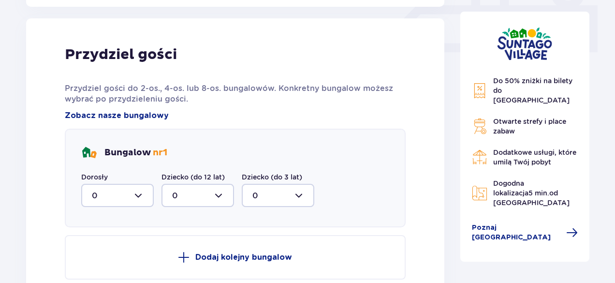
scroll to position [453, 0]
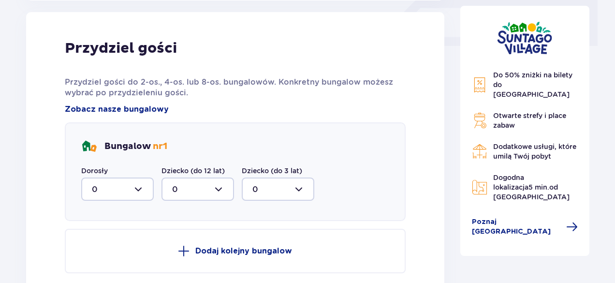
click at [141, 186] on div at bounding box center [117, 188] width 72 height 23
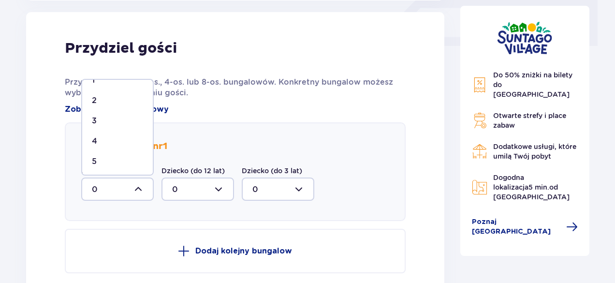
scroll to position [37, 0]
click at [102, 158] on div "5" at bounding box center [117, 159] width 51 height 11
type input "5"
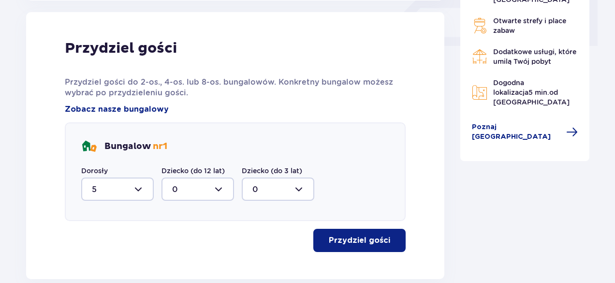
click at [358, 239] on p "Przydziel gości" at bounding box center [359, 240] width 61 height 11
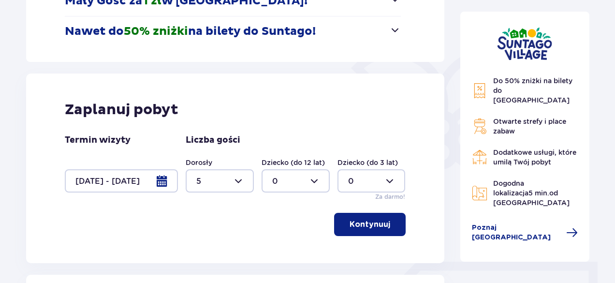
scroll to position [180, 0]
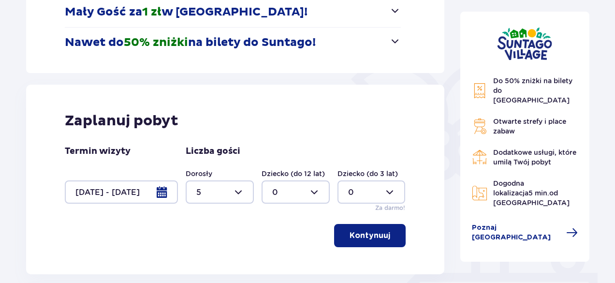
click at [160, 189] on div at bounding box center [121, 191] width 113 height 23
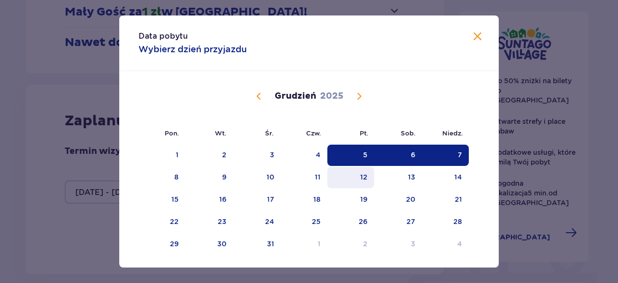
click at [358, 177] on div "12" at bounding box center [351, 177] width 47 height 21
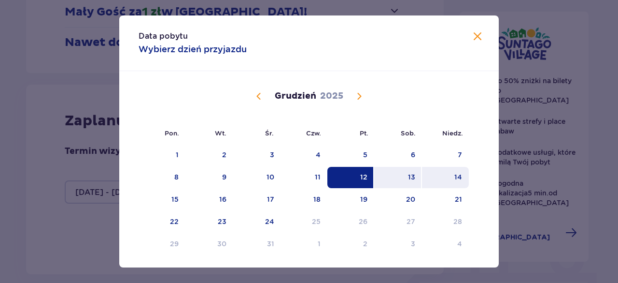
click at [444, 176] on div "14" at bounding box center [445, 177] width 47 height 21
type input "[DATE] - [DATE]"
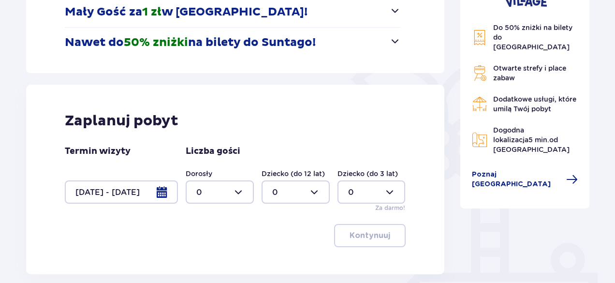
click at [237, 189] on div at bounding box center [220, 191] width 68 height 23
click at [208, 150] on div "5" at bounding box center [219, 150] width 47 height 11
type input "5"
click at [364, 236] on p "Kontynuuj" at bounding box center [369, 235] width 41 height 11
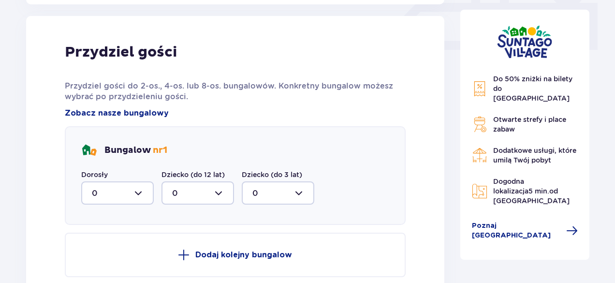
scroll to position [453, 0]
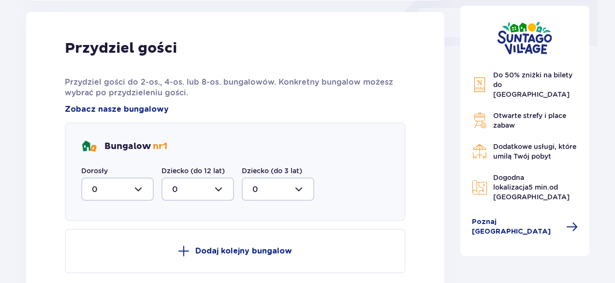
click at [131, 184] on div at bounding box center [117, 188] width 72 height 23
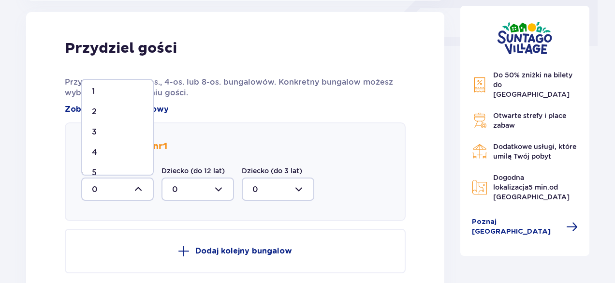
scroll to position [37, 0]
click at [104, 154] on div "5" at bounding box center [117, 159] width 51 height 11
type input "5"
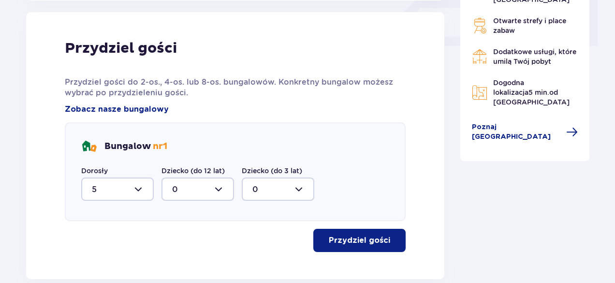
click at [354, 238] on p "Przydziel gości" at bounding box center [359, 240] width 61 height 11
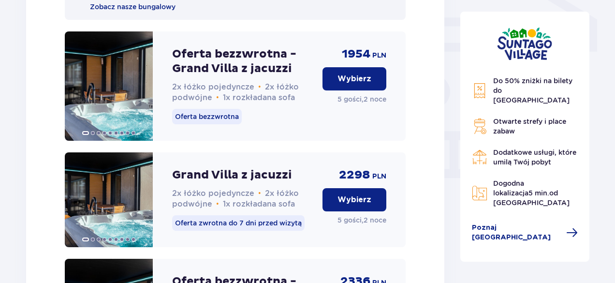
scroll to position [796, 0]
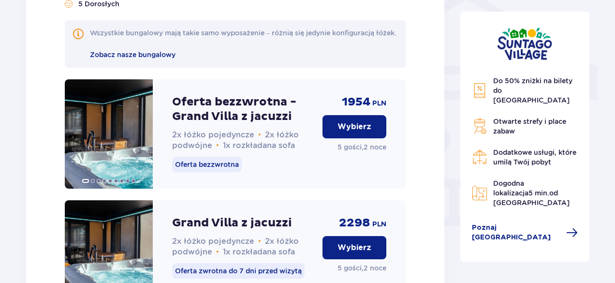
click at [345, 132] on p "Wybierz" at bounding box center [354, 126] width 34 height 11
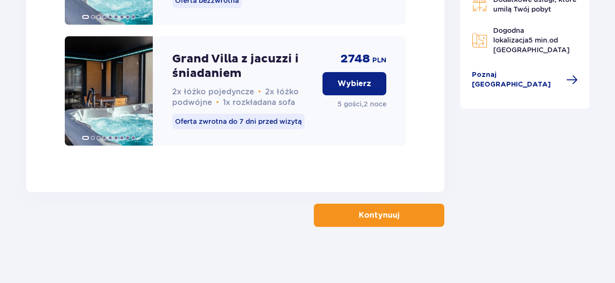
scroll to position [1217, 0]
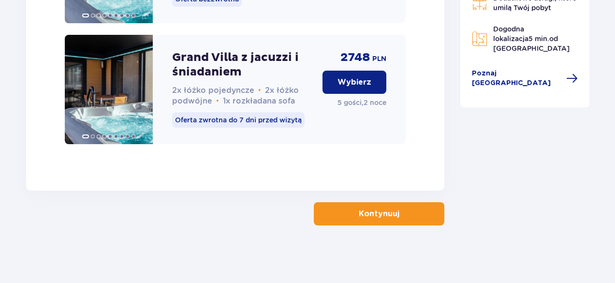
click at [346, 220] on button "Kontynuuj" at bounding box center [379, 213] width 130 height 23
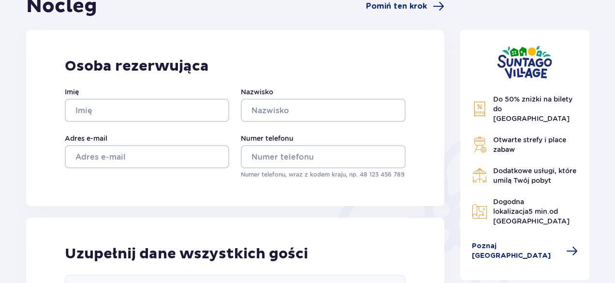
scroll to position [97, 0]
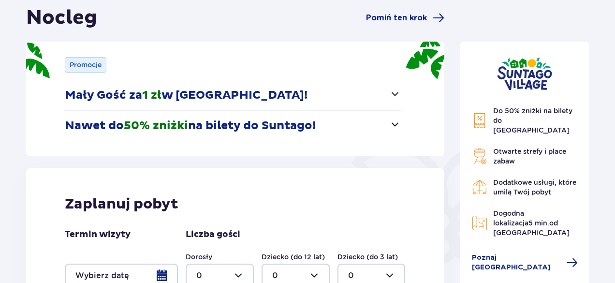
type input "0"
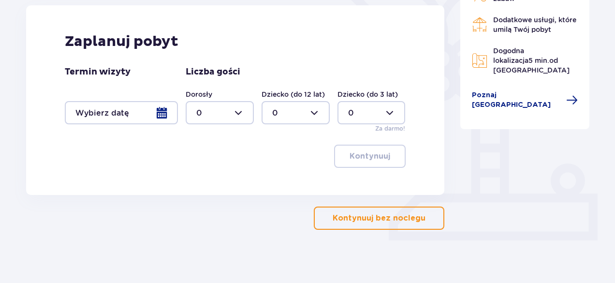
scroll to position [263, 0]
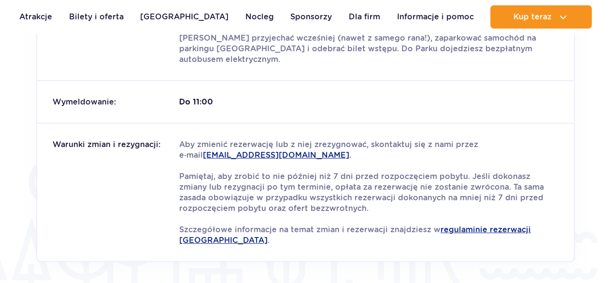
scroll to position [1259, 0]
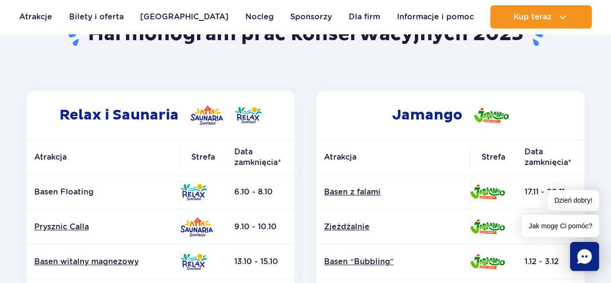
scroll to position [48, 0]
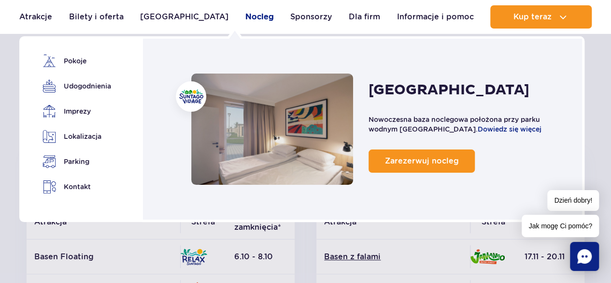
click at [245, 15] on link "Nocleg" at bounding box center [259, 16] width 29 height 23
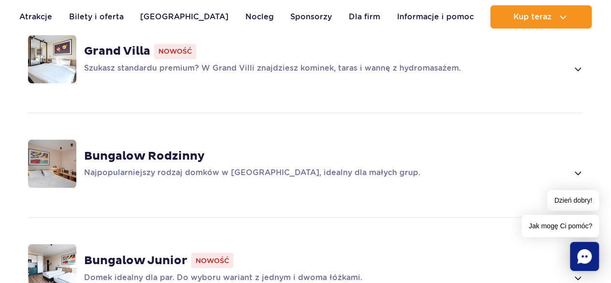
scroll to position [725, 0]
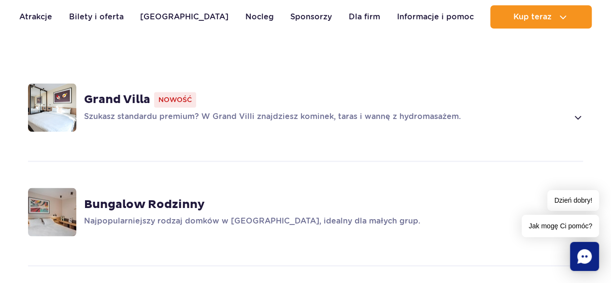
click at [74, 200] on img at bounding box center [52, 211] width 48 height 48
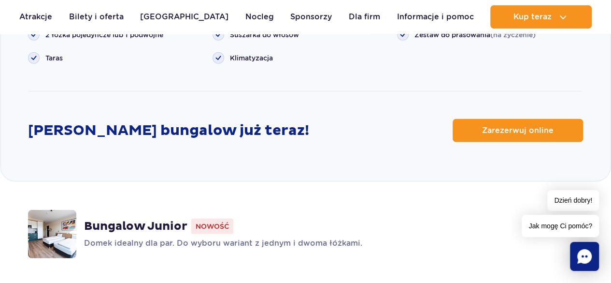
scroll to position [1308, 0]
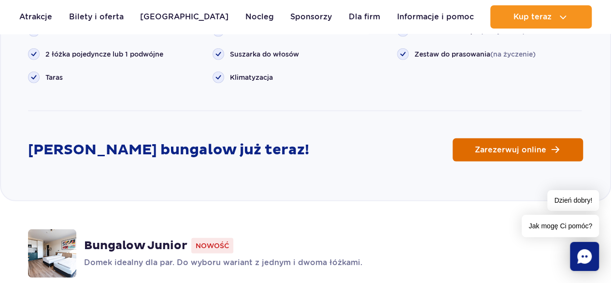
click at [504, 146] on span "Zarezerwuj online" at bounding box center [511, 150] width 72 height 8
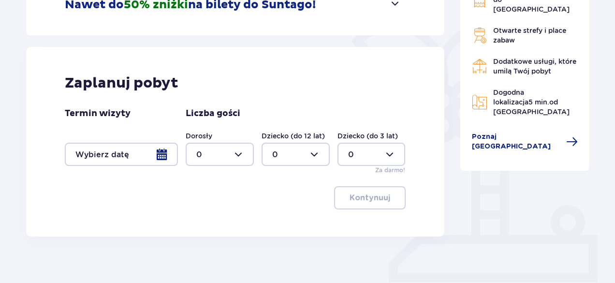
scroll to position [242, 0]
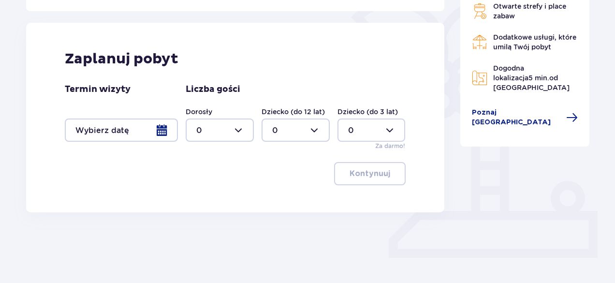
click at [163, 128] on div at bounding box center [121, 129] width 113 height 23
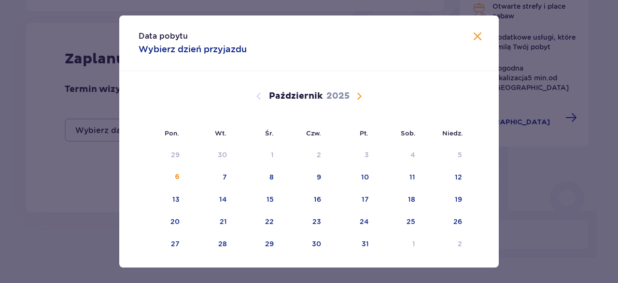
click at [359, 93] on span "Następny miesiąc" at bounding box center [360, 96] width 12 height 12
click at [358, 94] on span "Następny miesiąc" at bounding box center [360, 96] width 12 height 12
click at [363, 172] on div "12" at bounding box center [363, 177] width 7 height 10
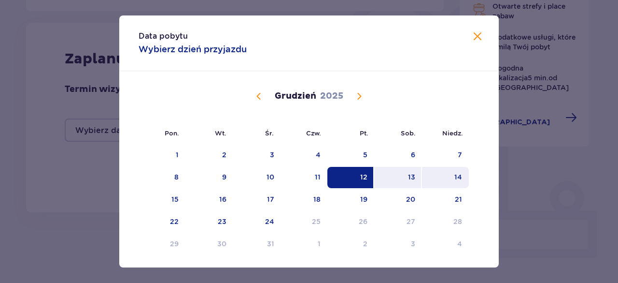
click at [451, 172] on div "14" at bounding box center [445, 177] width 47 height 21
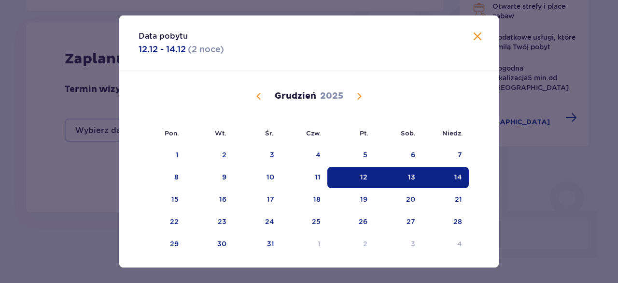
type input "[DATE] - [DATE]"
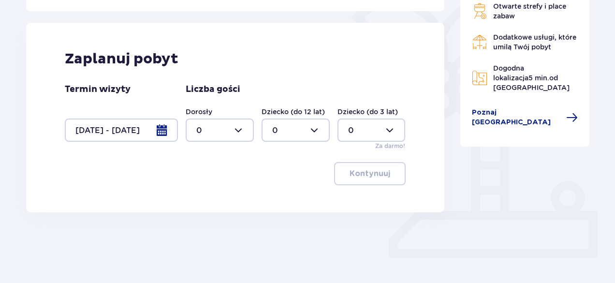
click at [235, 126] on div at bounding box center [220, 129] width 68 height 23
click at [208, 206] on span "5" at bounding box center [219, 212] width 66 height 20
type input "5"
click at [359, 175] on p "Kontynuuj" at bounding box center [369, 173] width 41 height 11
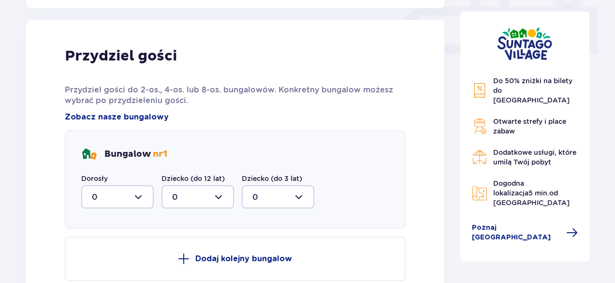
scroll to position [453, 0]
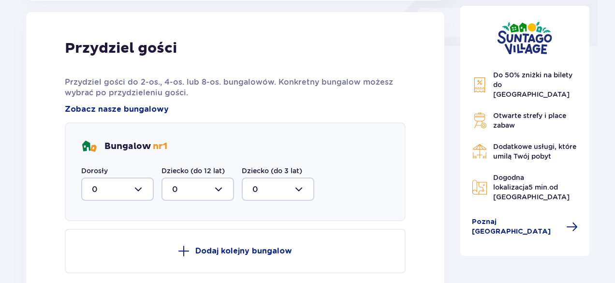
click at [138, 189] on div at bounding box center [117, 188] width 72 height 23
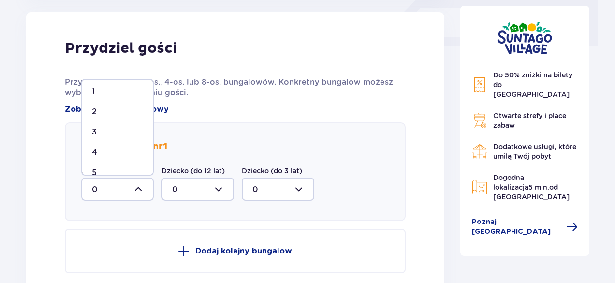
scroll to position [37, 0]
click at [108, 157] on div "5" at bounding box center [117, 159] width 51 height 11
type input "5"
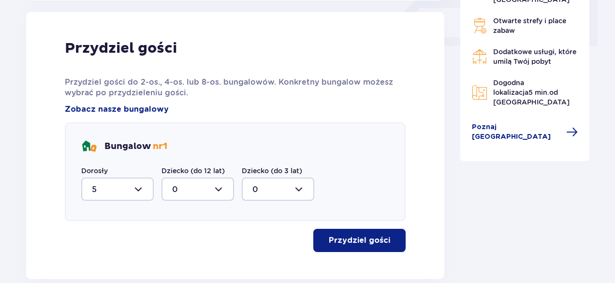
click at [349, 238] on p "Przydziel gości" at bounding box center [359, 240] width 61 height 11
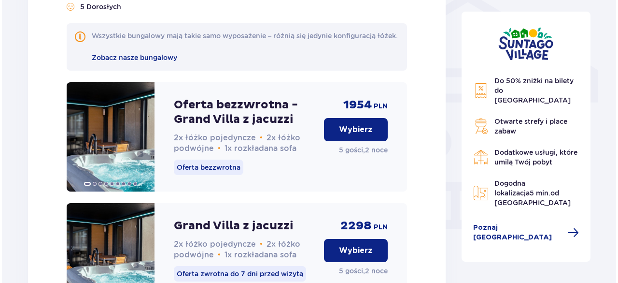
scroll to position [828, 0]
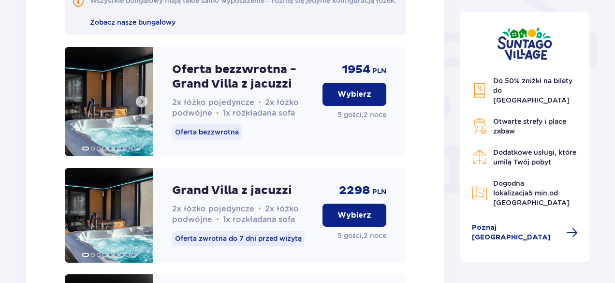
click at [140, 105] on span at bounding box center [142, 102] width 8 height 8
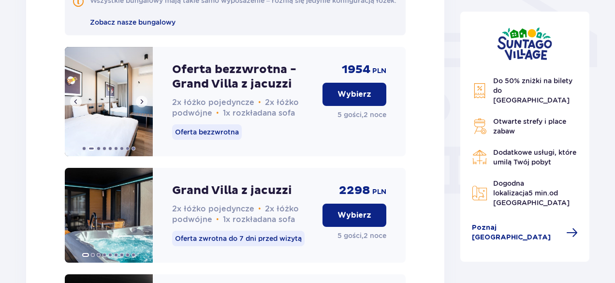
click at [139, 105] on span at bounding box center [142, 102] width 8 height 8
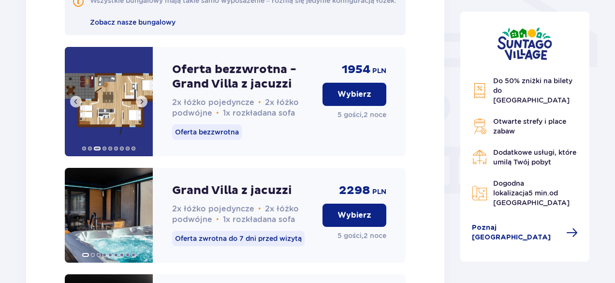
click at [139, 105] on span at bounding box center [142, 102] width 8 height 8
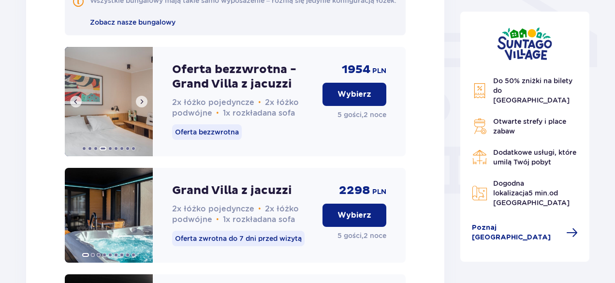
click at [104, 115] on img at bounding box center [109, 101] width 88 height 109
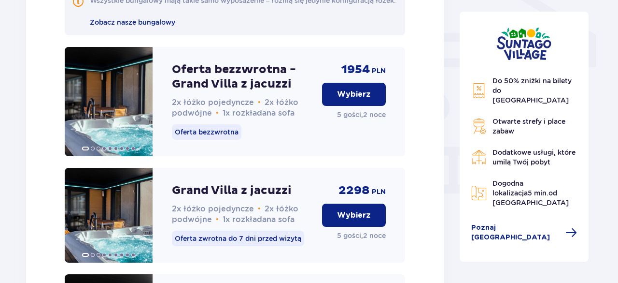
click at [461, 168] on div "Do 50% zniżki na bilety do parku Suntago Otwarte strefy i place zabaw Dodatkowe…" at bounding box center [524, 137] width 129 height 250
click at [350, 95] on button "Wybierz" at bounding box center [354, 94] width 64 height 23
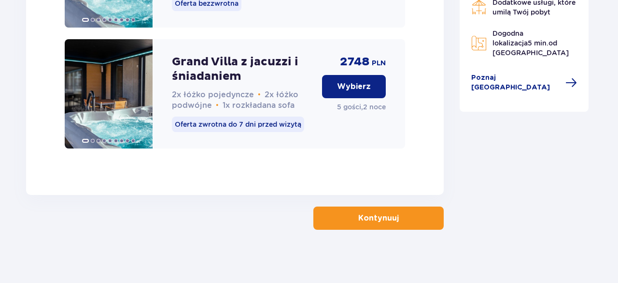
scroll to position [1217, 0]
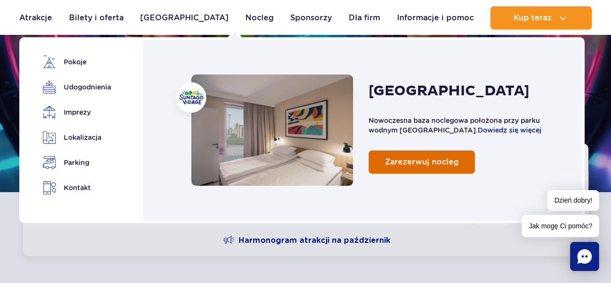
scroll to position [97, 0]
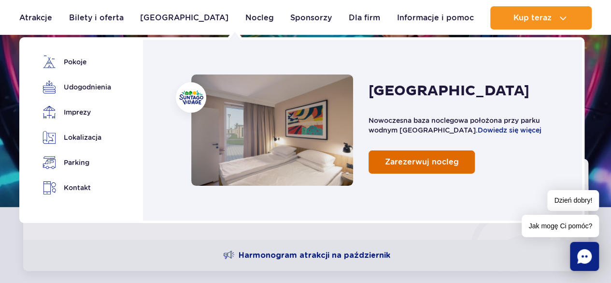
click at [400, 160] on span "Zarezerwuj nocleg" at bounding box center [422, 161] width 74 height 9
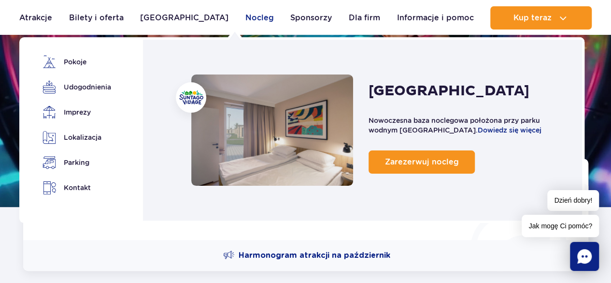
click at [245, 16] on link "Nocleg" at bounding box center [259, 17] width 29 height 23
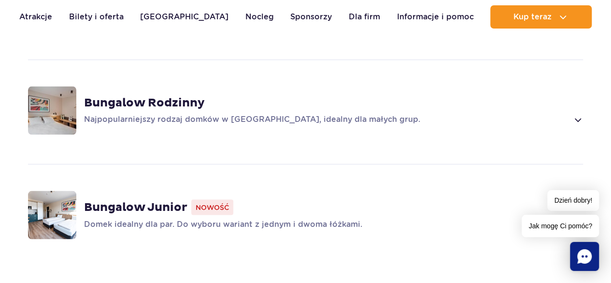
scroll to position [676, 0]
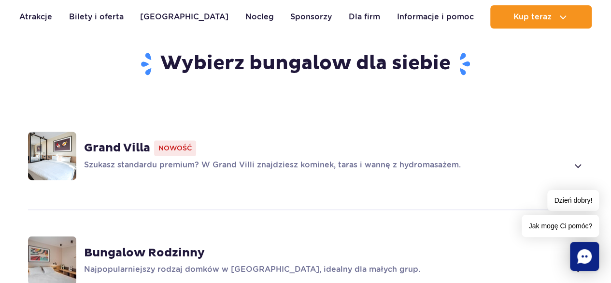
click at [105, 141] on strong "Grand Villa" at bounding box center [117, 148] width 66 height 14
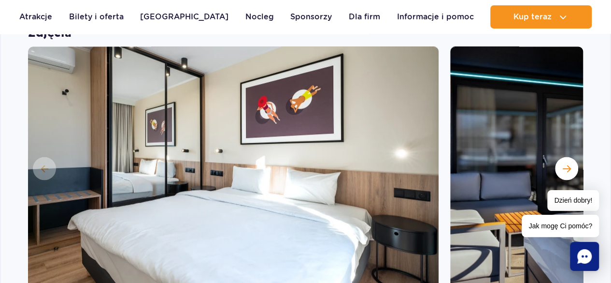
scroll to position [866, 0]
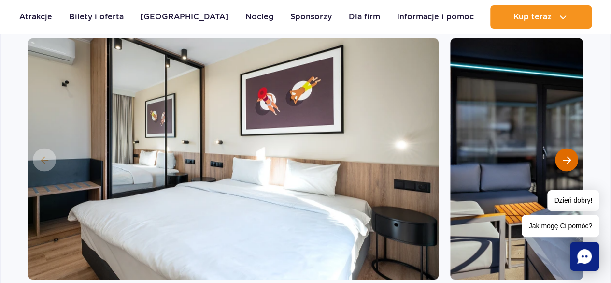
click at [565, 155] on span "Następny slajd" at bounding box center [567, 159] width 8 height 9
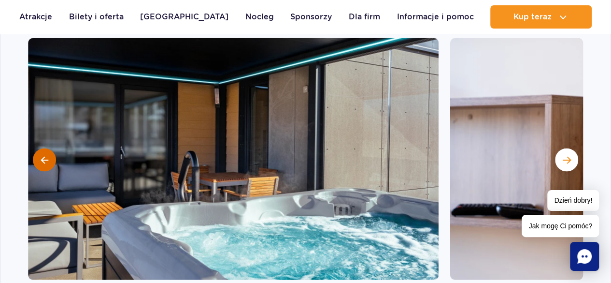
click at [37, 148] on button at bounding box center [44, 159] width 23 height 23
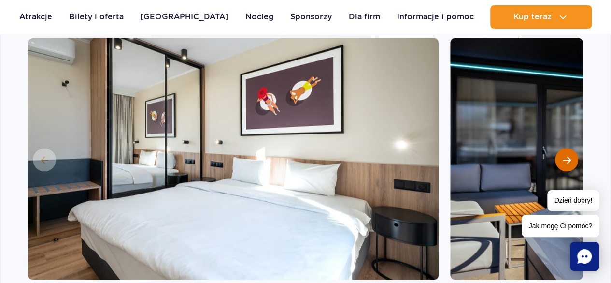
click at [570, 155] on span "Następny slajd" at bounding box center [567, 159] width 8 height 9
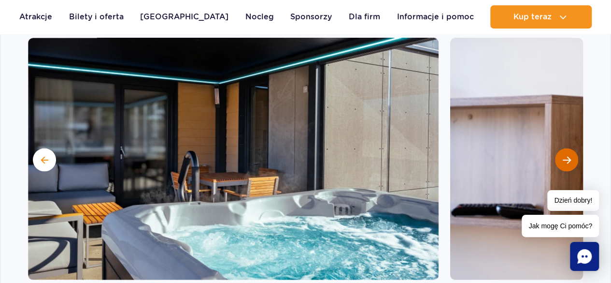
click at [569, 155] on span "Następny slajd" at bounding box center [567, 159] width 8 height 9
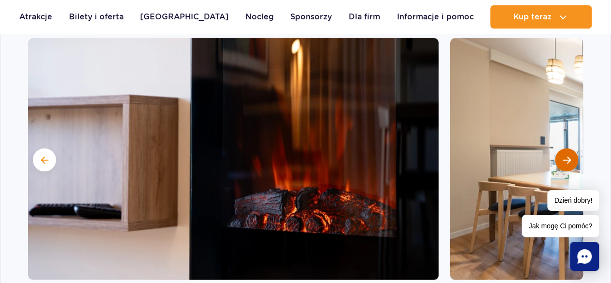
click at [569, 155] on span "Następny slajd" at bounding box center [567, 159] width 8 height 9
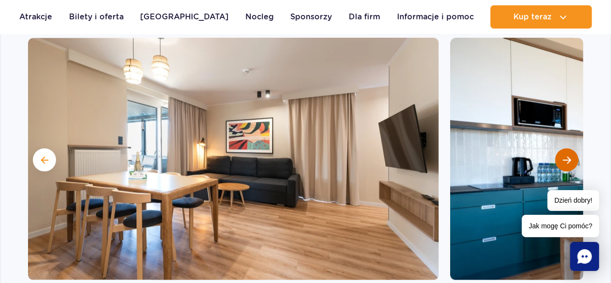
click at [563, 155] on span "Następny slajd" at bounding box center [567, 159] width 8 height 9
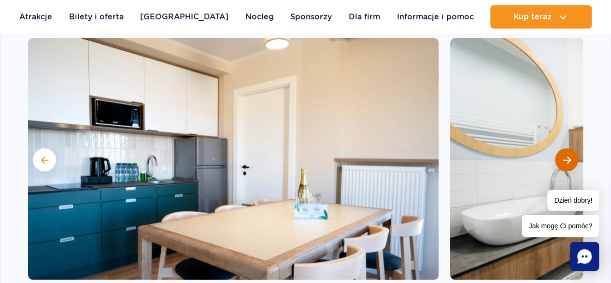
click at [563, 155] on span "Następny slajd" at bounding box center [567, 159] width 8 height 9
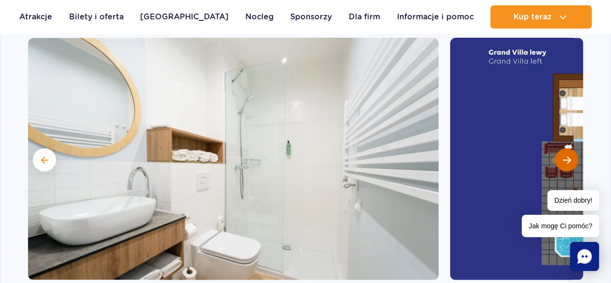
click at [563, 155] on span "Następny slajd" at bounding box center [567, 159] width 8 height 9
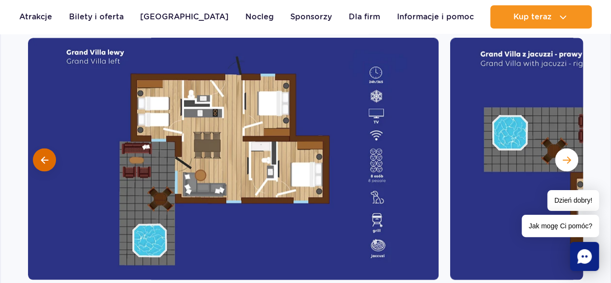
click at [37, 148] on button at bounding box center [44, 159] width 23 height 23
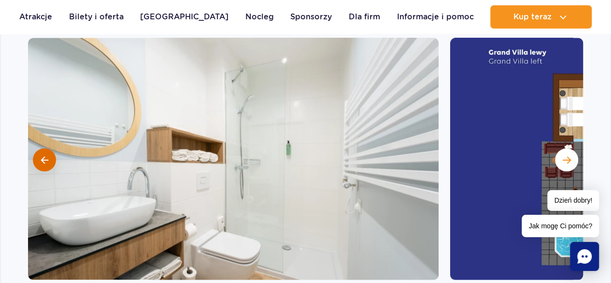
click at [38, 148] on button at bounding box center [44, 159] width 23 height 23
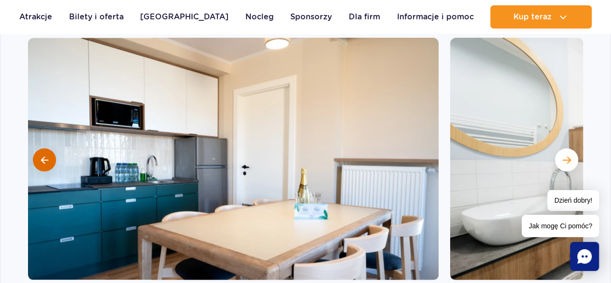
click at [38, 148] on button at bounding box center [44, 159] width 23 height 23
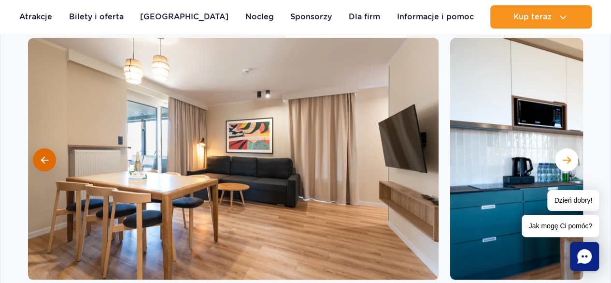
click at [38, 148] on button at bounding box center [44, 159] width 23 height 23
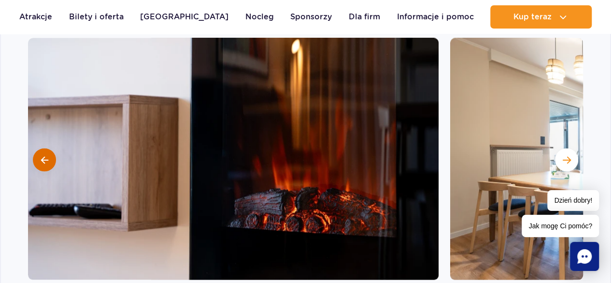
click at [38, 148] on button at bounding box center [44, 159] width 23 height 23
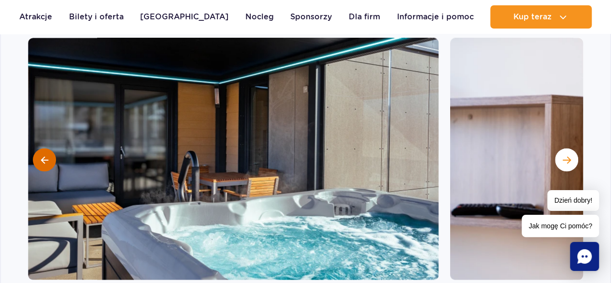
click at [38, 148] on button at bounding box center [44, 159] width 23 height 23
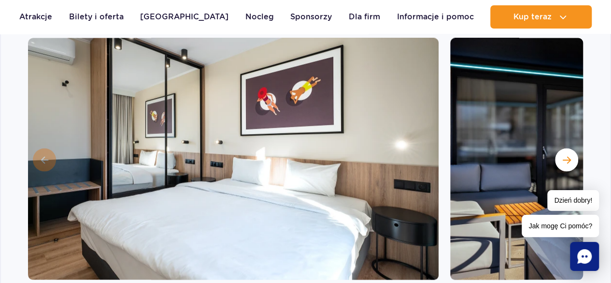
click at [38, 143] on img at bounding box center [233, 159] width 411 height 242
click at [570, 155] on span "Następny slajd" at bounding box center [567, 159] width 8 height 9
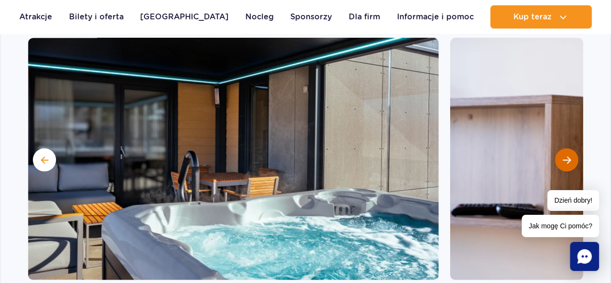
click at [570, 155] on span "Następny slajd" at bounding box center [567, 159] width 8 height 9
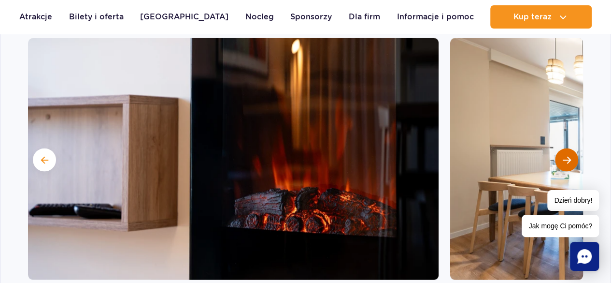
click at [570, 155] on span "Następny slajd" at bounding box center [567, 159] width 8 height 9
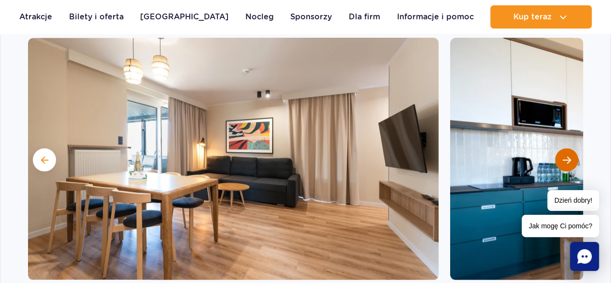
click at [570, 155] on span "Następny slajd" at bounding box center [567, 159] width 8 height 9
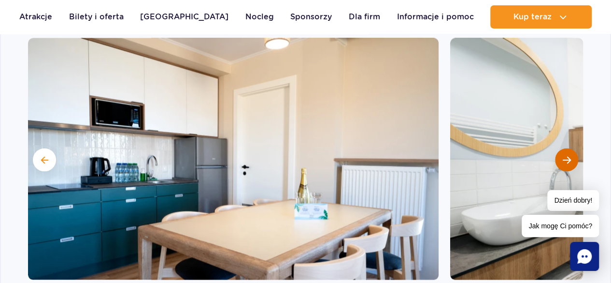
click at [569, 155] on span "Następny slajd" at bounding box center [567, 159] width 8 height 9
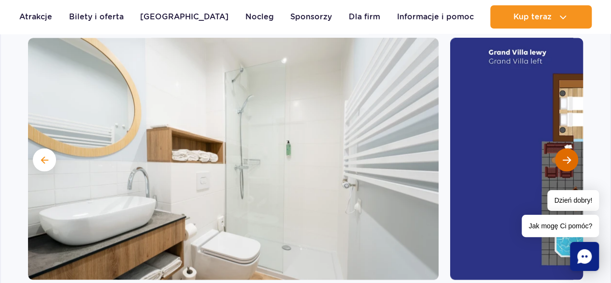
click at [569, 155] on span "Następny slajd" at bounding box center [567, 159] width 8 height 9
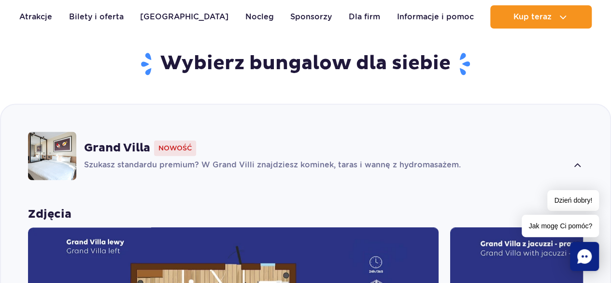
scroll to position [628, 0]
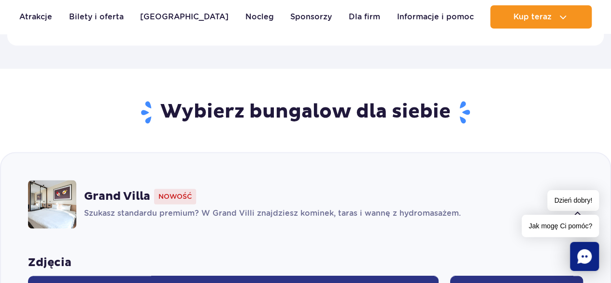
click at [108, 189] on strong "Grand Villa" at bounding box center [117, 196] width 66 height 14
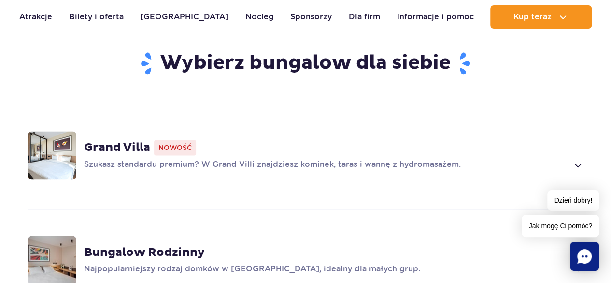
scroll to position [676, 0]
click at [129, 141] on strong "Grand Villa" at bounding box center [117, 148] width 66 height 14
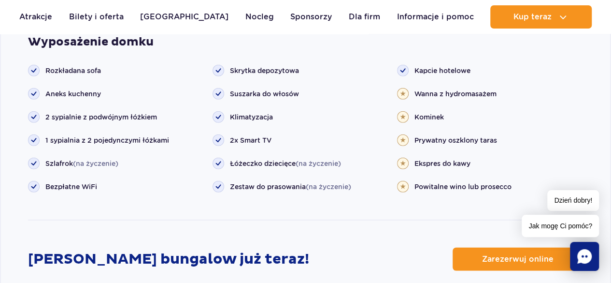
scroll to position [1156, 0]
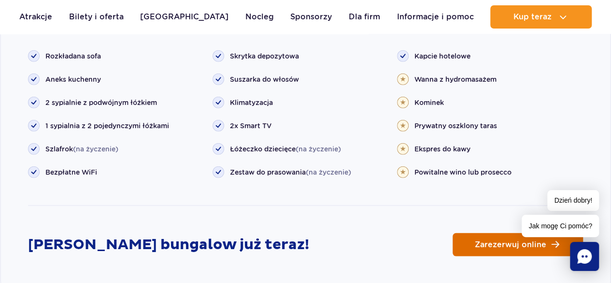
click at [499, 241] on span "Zarezerwuj online" at bounding box center [511, 245] width 72 height 8
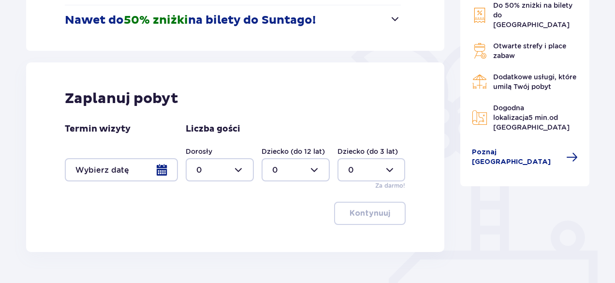
scroll to position [206, 0]
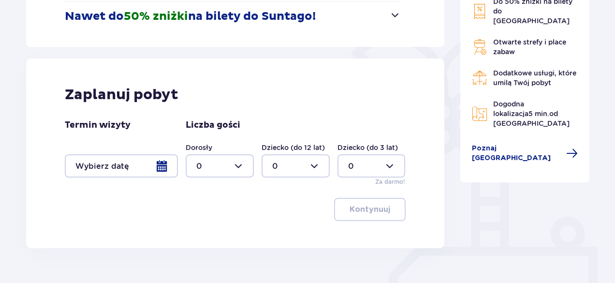
click at [164, 162] on div at bounding box center [121, 165] width 113 height 23
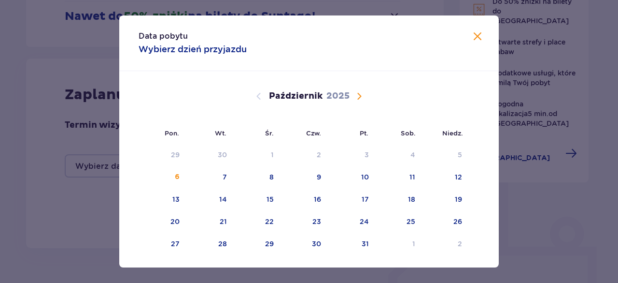
click at [357, 94] on span "Następny miesiąc" at bounding box center [360, 96] width 12 height 12
click at [355, 94] on span "Następny miesiąc" at bounding box center [360, 96] width 12 height 12
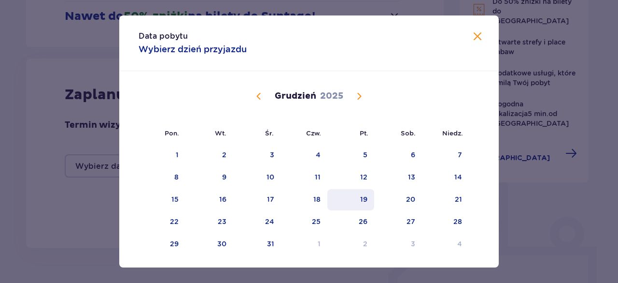
click at [361, 198] on div "19" at bounding box center [363, 199] width 7 height 10
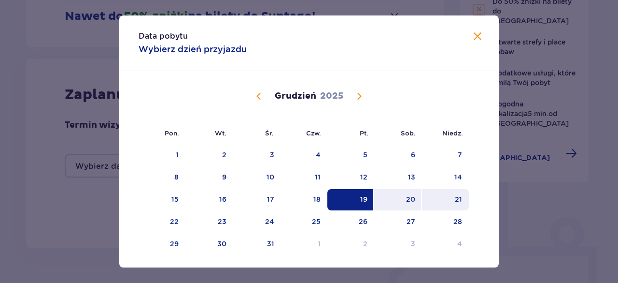
click at [453, 198] on div "21" at bounding box center [445, 199] width 47 height 21
type input "[DATE] - [DATE]"
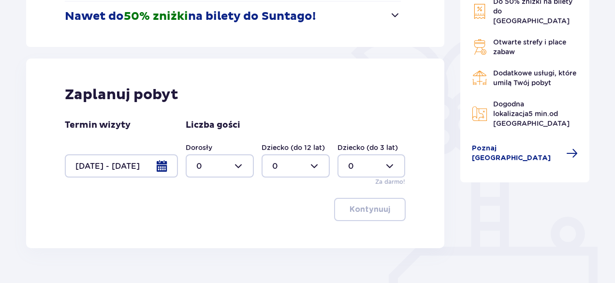
click at [221, 163] on div at bounding box center [220, 165] width 68 height 23
click at [207, 199] on div "5" at bounding box center [219, 199] width 47 height 11
type input "5"
click at [370, 206] on p "Kontynuuj" at bounding box center [369, 209] width 41 height 11
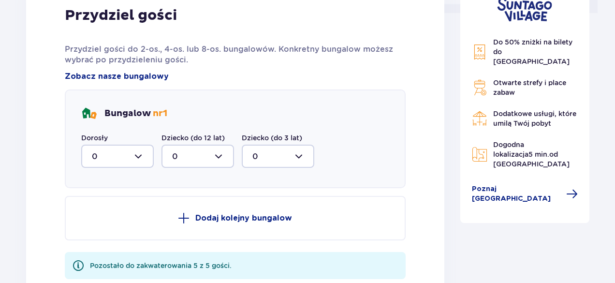
scroll to position [502, 0]
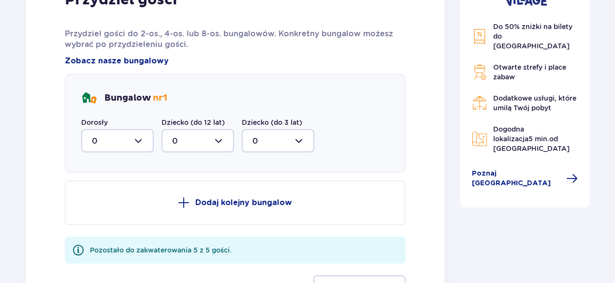
click at [136, 134] on div at bounding box center [117, 140] width 72 height 23
click at [103, 230] on div "5" at bounding box center [117, 234] width 51 height 11
type input "5"
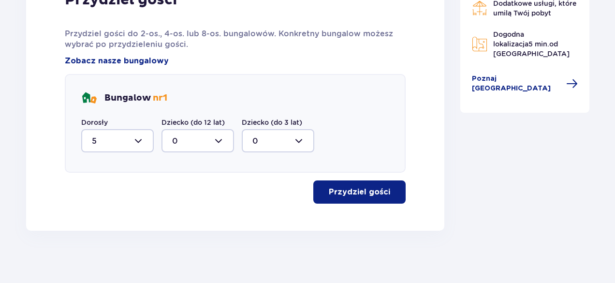
click at [345, 191] on p "Przydziel gości" at bounding box center [359, 191] width 61 height 11
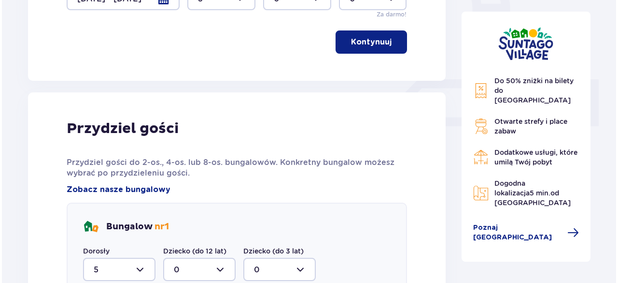
scroll to position [276, 0]
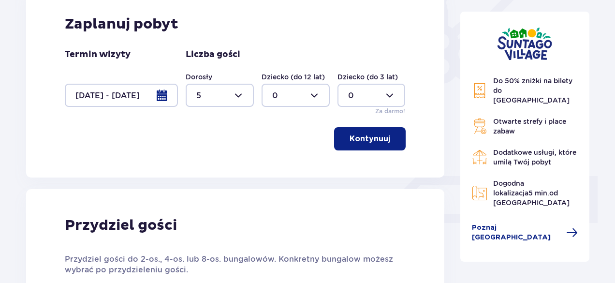
click at [158, 95] on div at bounding box center [121, 95] width 113 height 23
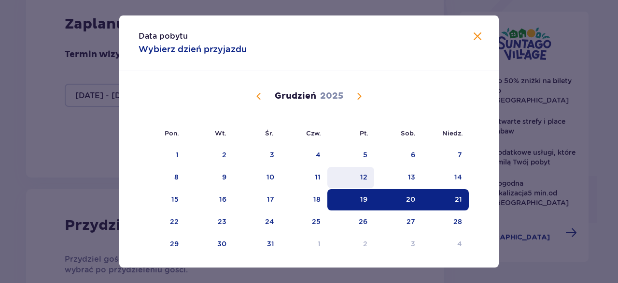
click at [358, 173] on div "12" at bounding box center [351, 177] width 47 height 21
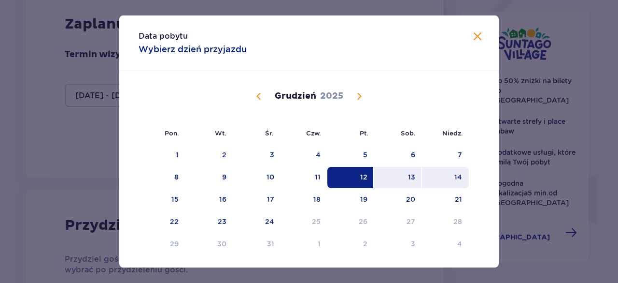
click at [460, 177] on div "14" at bounding box center [459, 177] width 8 height 10
type input "[DATE] - [DATE]"
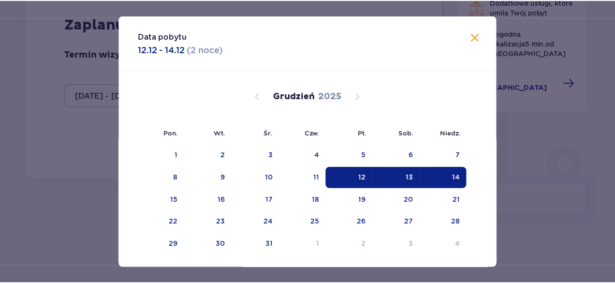
scroll to position [254, 0]
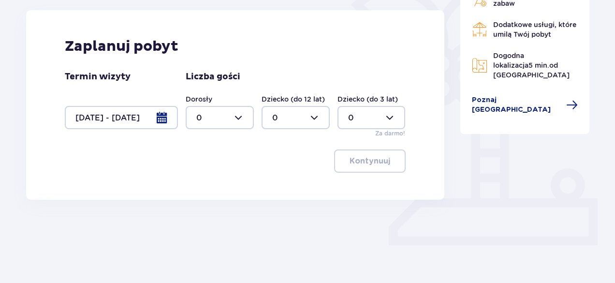
click at [237, 114] on div at bounding box center [220, 117] width 68 height 23
click at [207, 196] on div "5" at bounding box center [219, 199] width 47 height 11
type input "5"
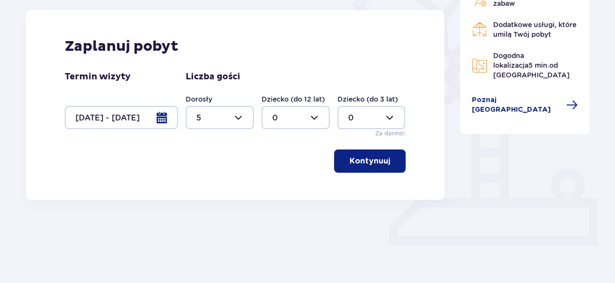
click at [358, 154] on button "Kontynuuj" at bounding box center [370, 160] width 72 height 23
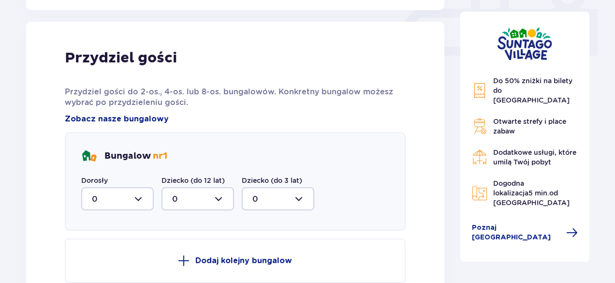
scroll to position [453, 0]
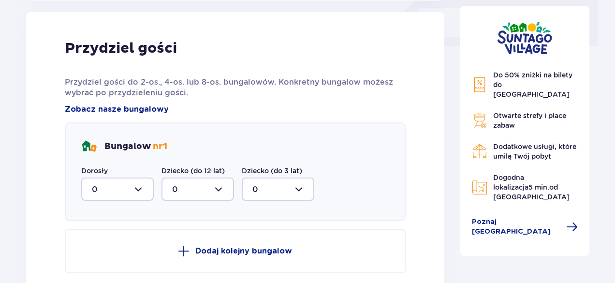
click at [134, 185] on div at bounding box center [117, 188] width 72 height 23
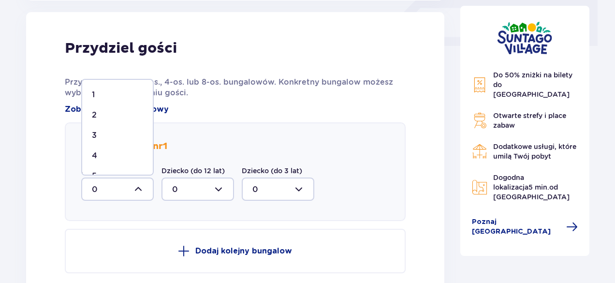
scroll to position [37, 0]
click at [108, 158] on div "5" at bounding box center [117, 159] width 51 height 11
type input "5"
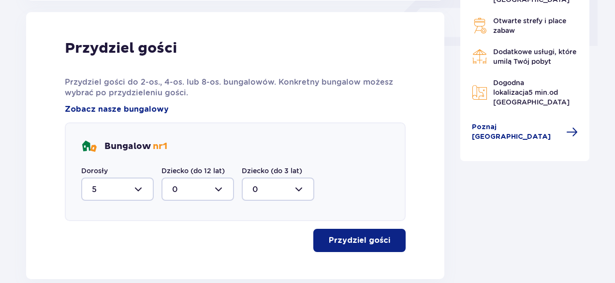
click at [363, 235] on p "Przydziel gości" at bounding box center [359, 240] width 61 height 11
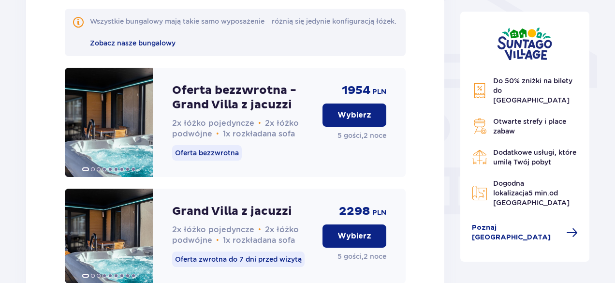
scroll to position [828, 0]
